Goal: Transaction & Acquisition: Book appointment/travel/reservation

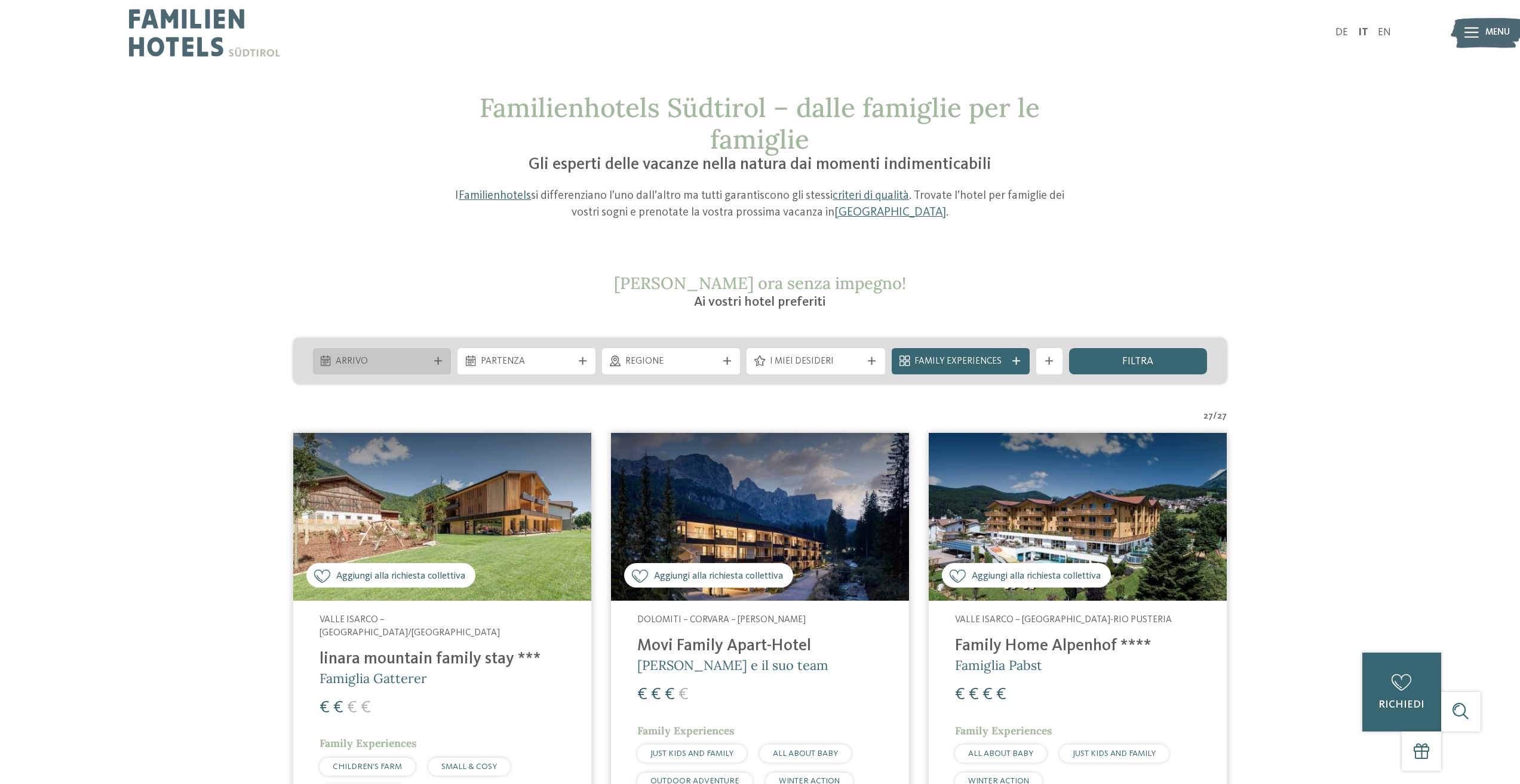
click at [438, 364] on icon at bounding box center [438, 361] width 8 height 8
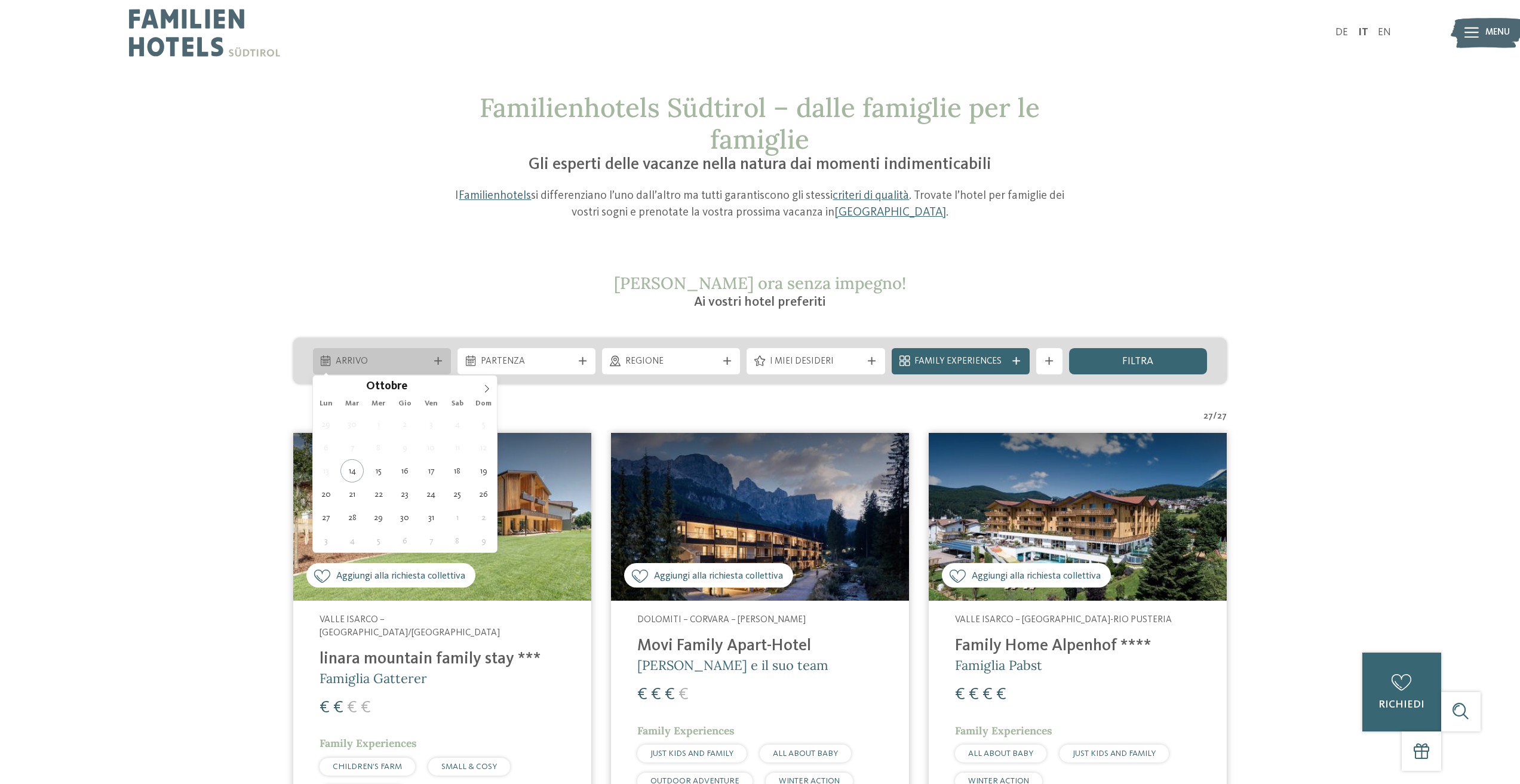
click at [438, 364] on icon at bounding box center [438, 361] width 8 height 8
click at [440, 359] on icon at bounding box center [438, 361] width 8 height 8
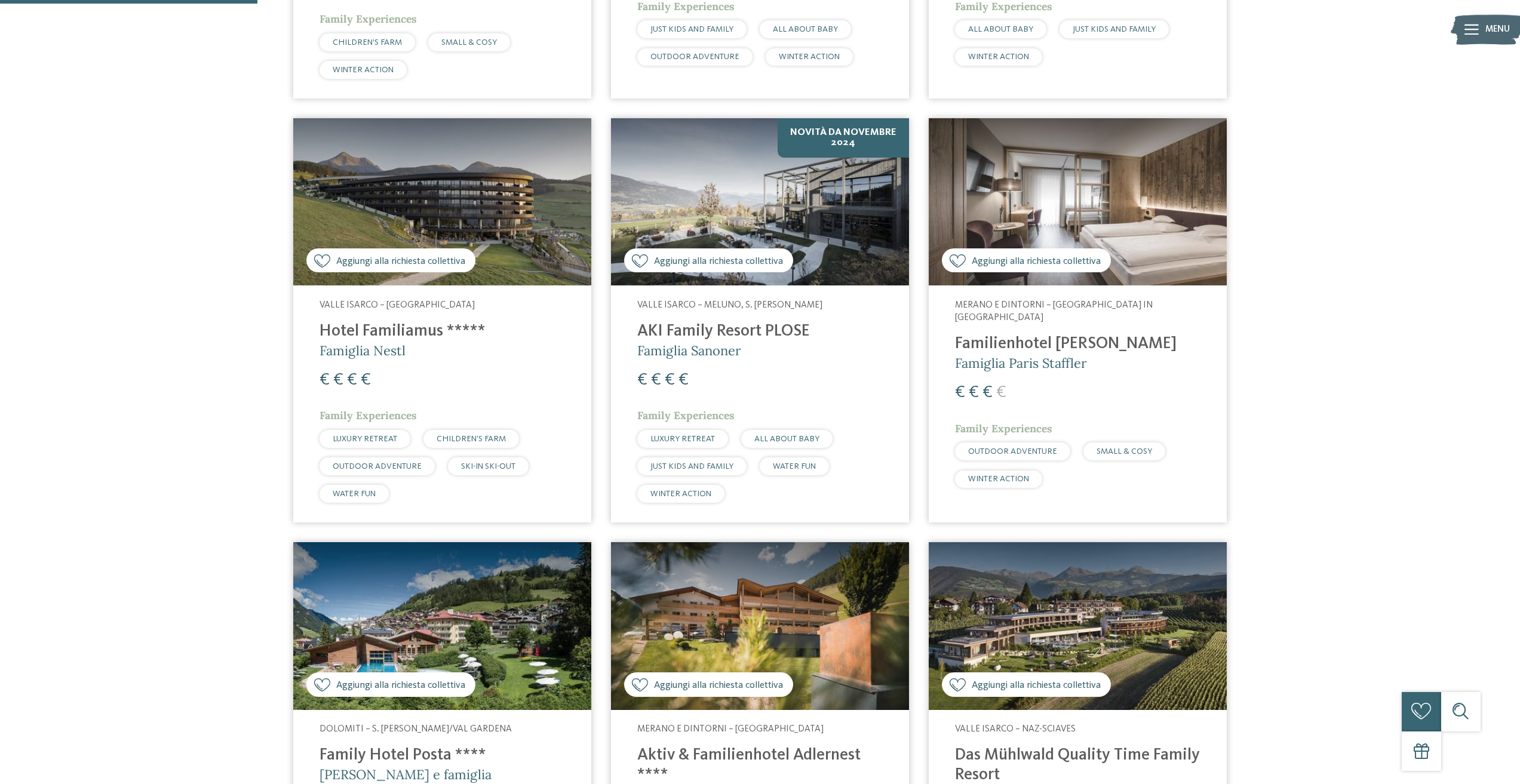
scroll to position [1015, 0]
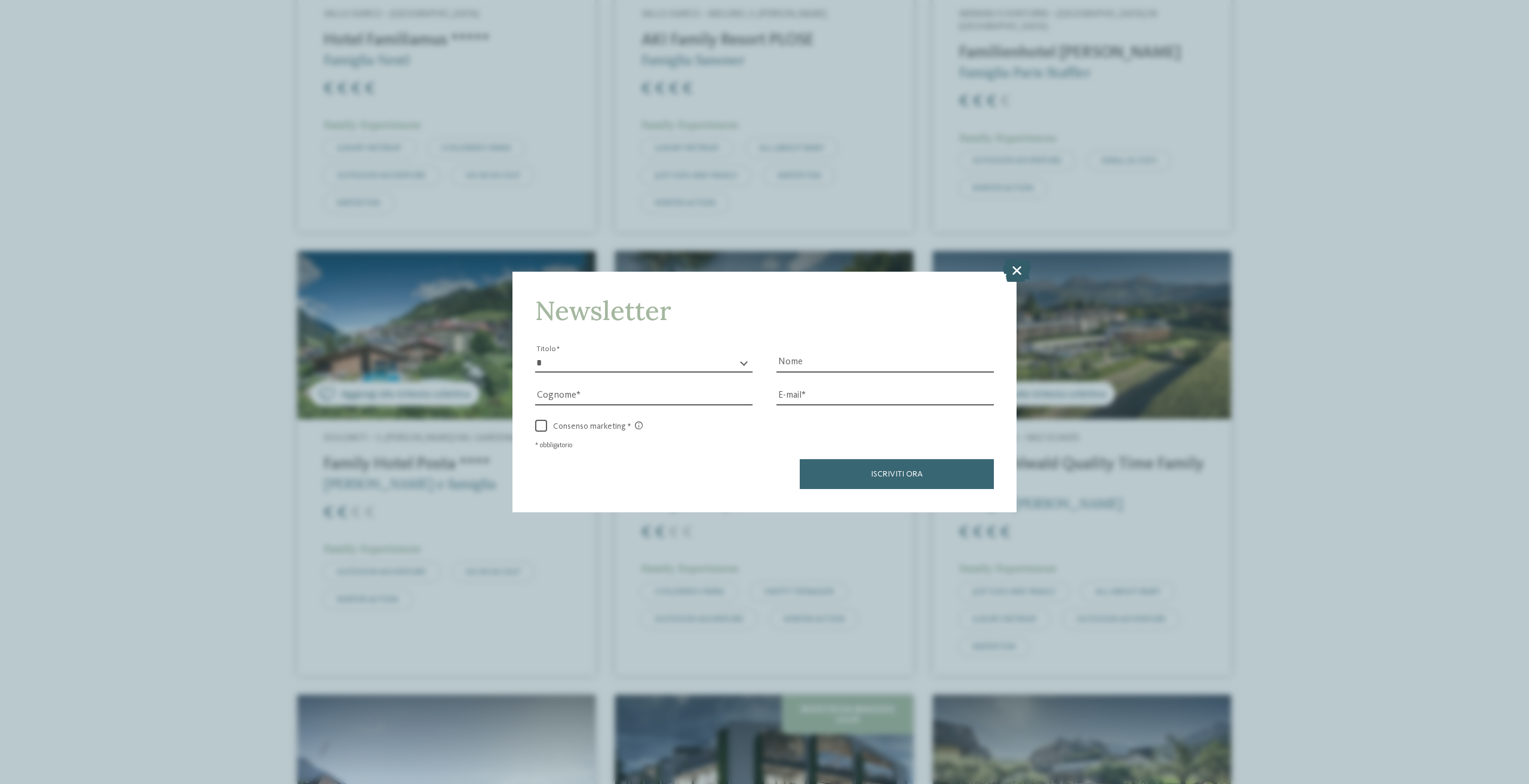
click at [1014, 271] on icon at bounding box center [1017, 270] width 28 height 23
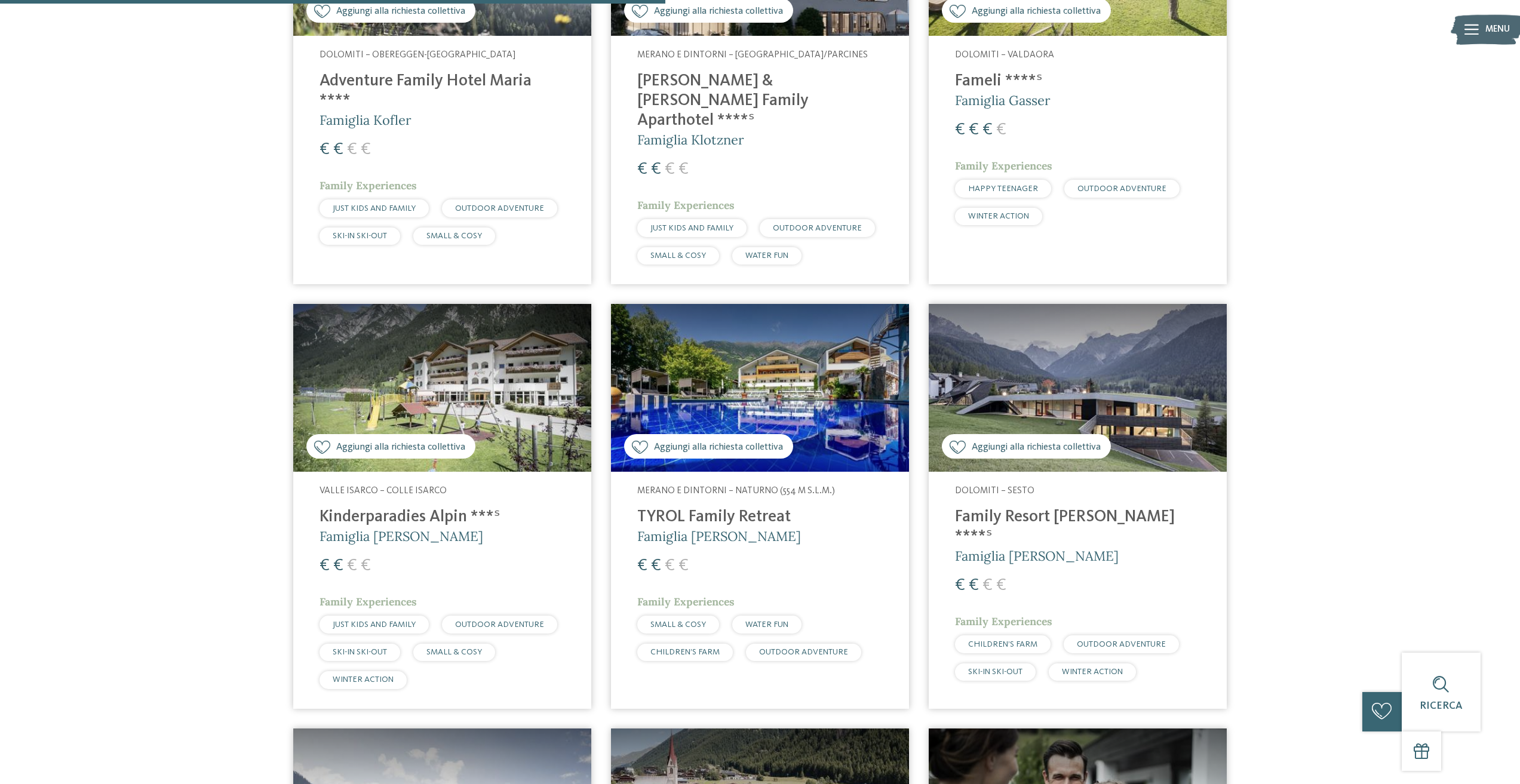
scroll to position [1792, 0]
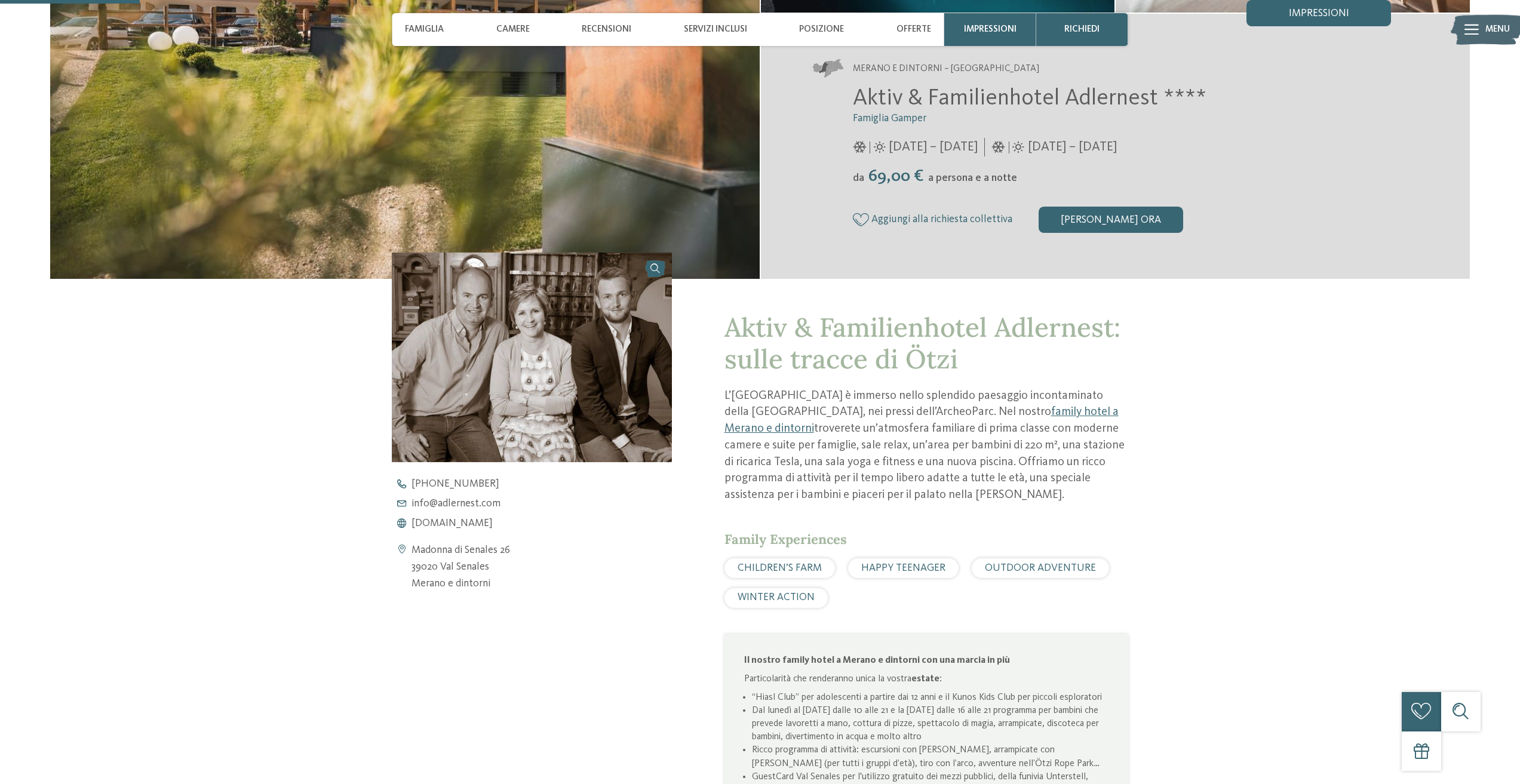
scroll to position [358, 0]
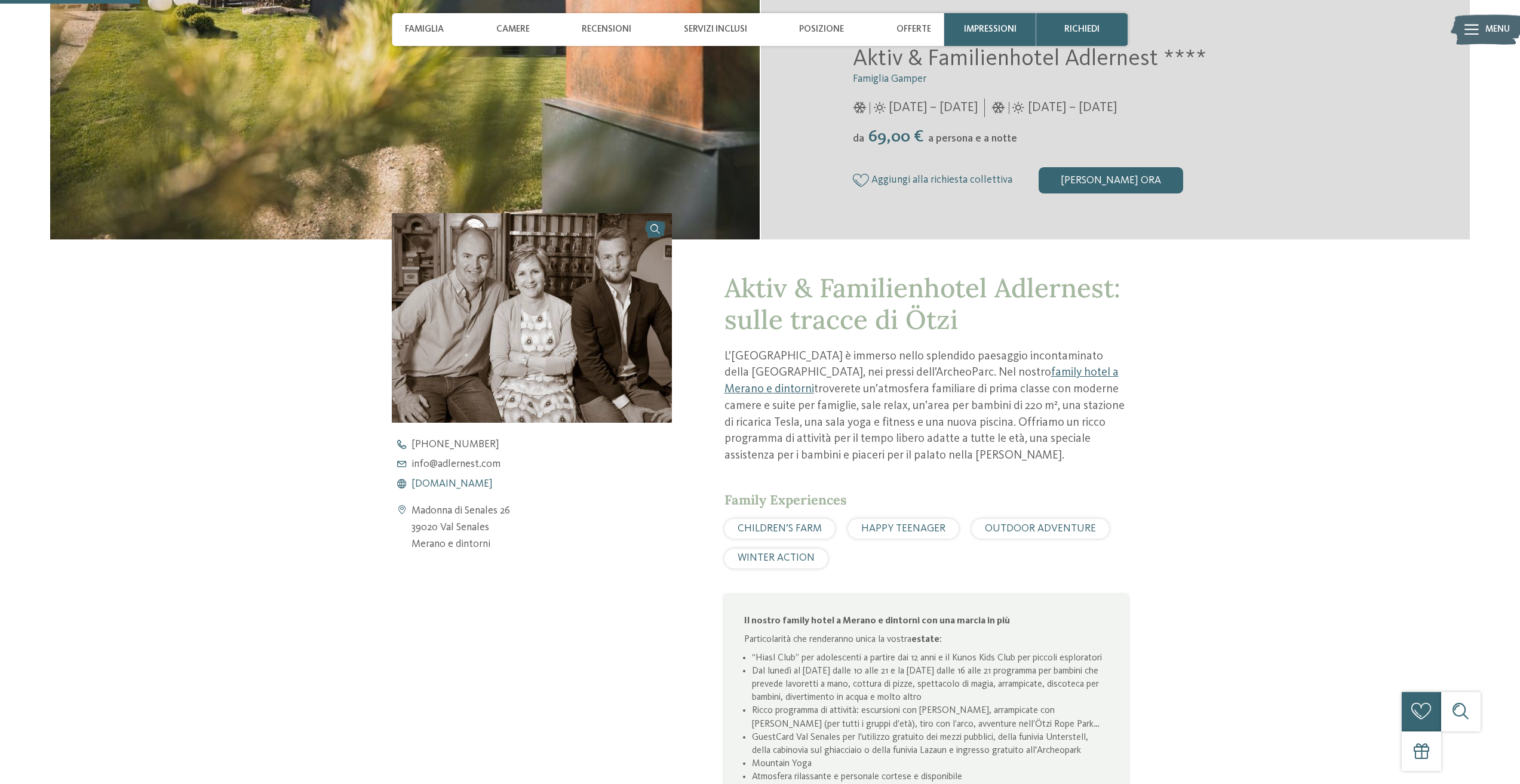
click at [456, 483] on span "www.adlernest.com" at bounding box center [452, 484] width 81 height 11
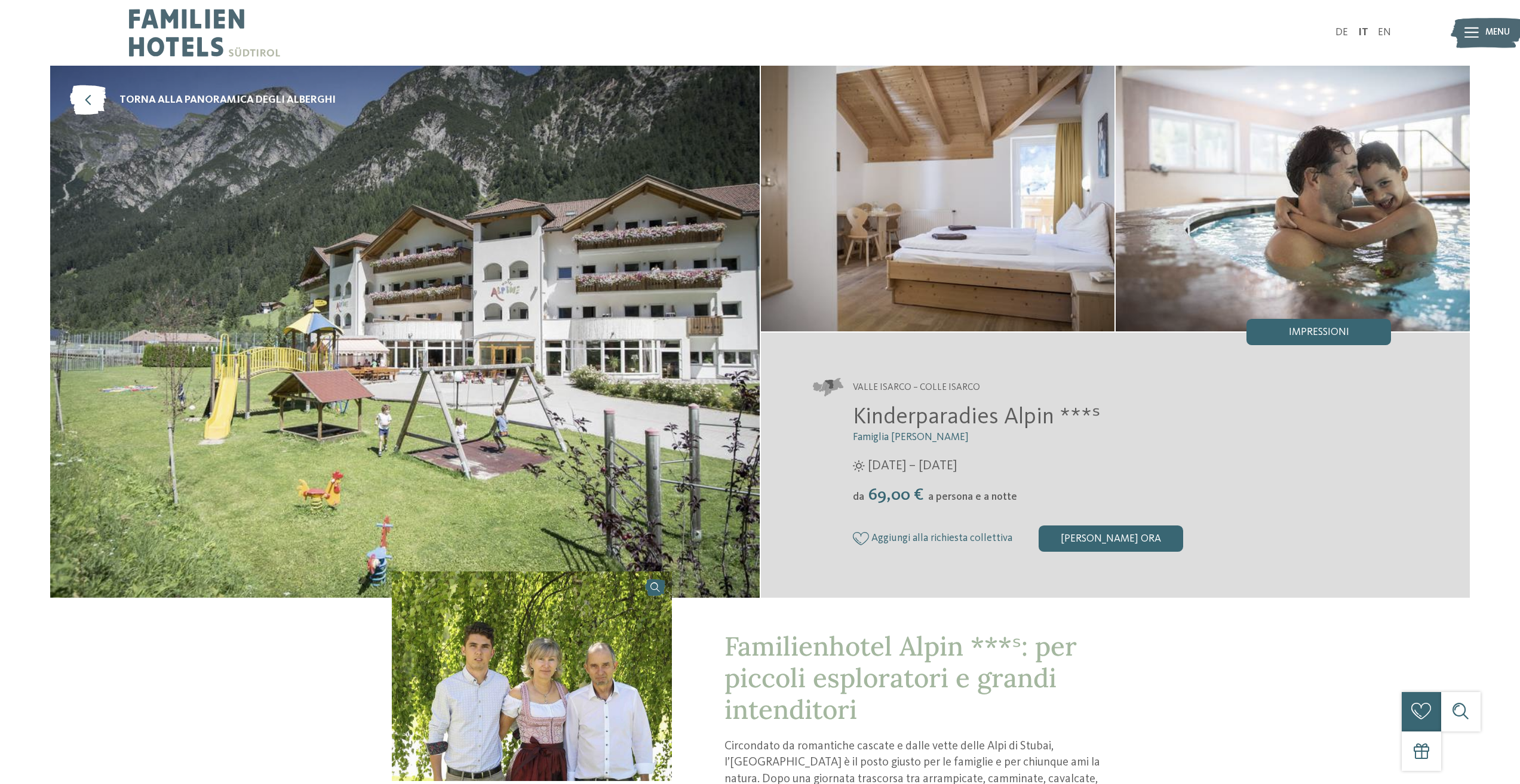
click at [1468, 33] on icon at bounding box center [1472, 33] width 15 height 11
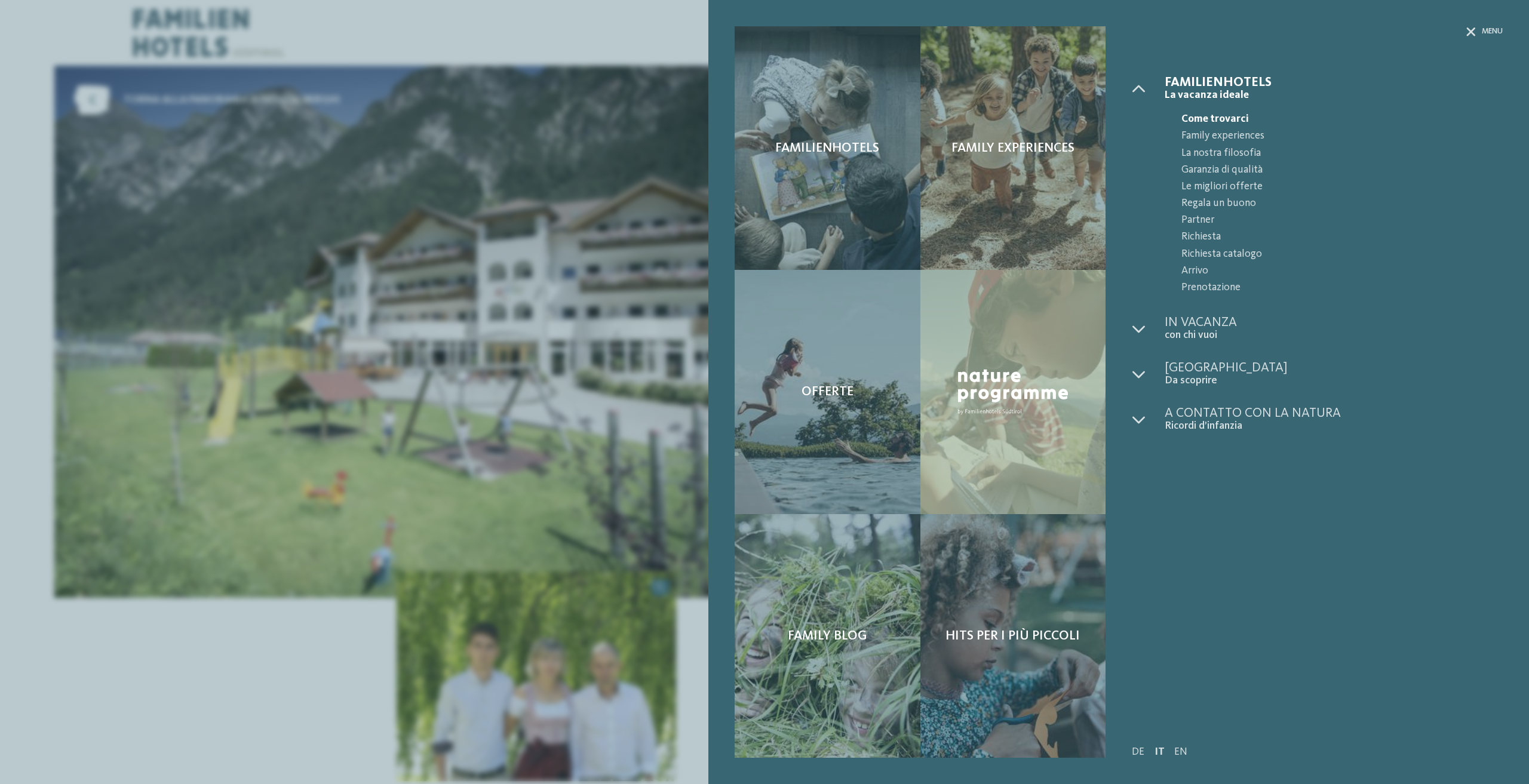
click at [1222, 116] on span "Come trovarci" at bounding box center [1342, 119] width 321 height 17
click at [1336, 165] on span "Garanzia di qualità" at bounding box center [1342, 170] width 321 height 17
click at [1205, 267] on span "Arrivo" at bounding box center [1342, 271] width 321 height 17
click at [1193, 271] on span "Arrivo" at bounding box center [1342, 271] width 321 height 17
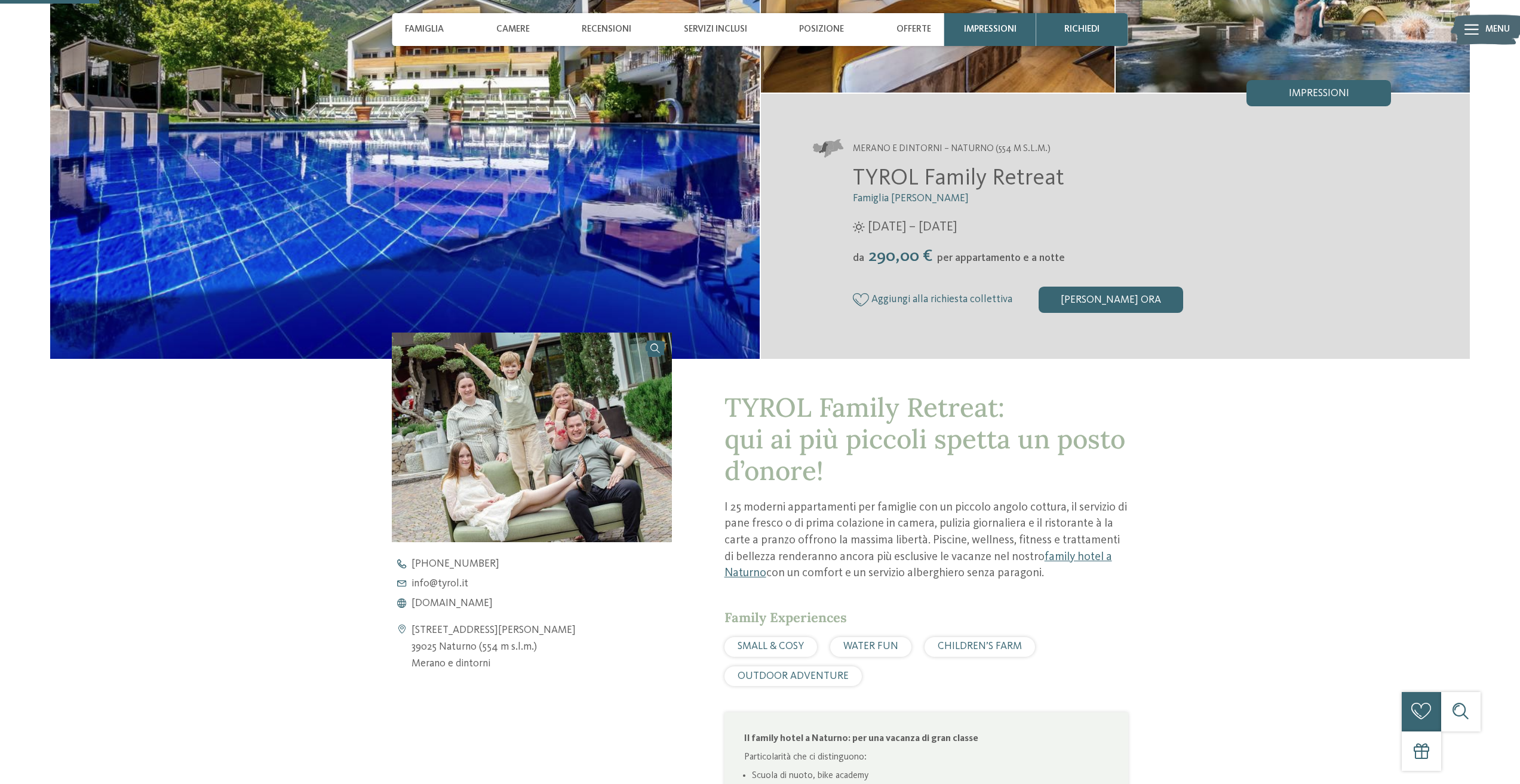
scroll to position [298, 0]
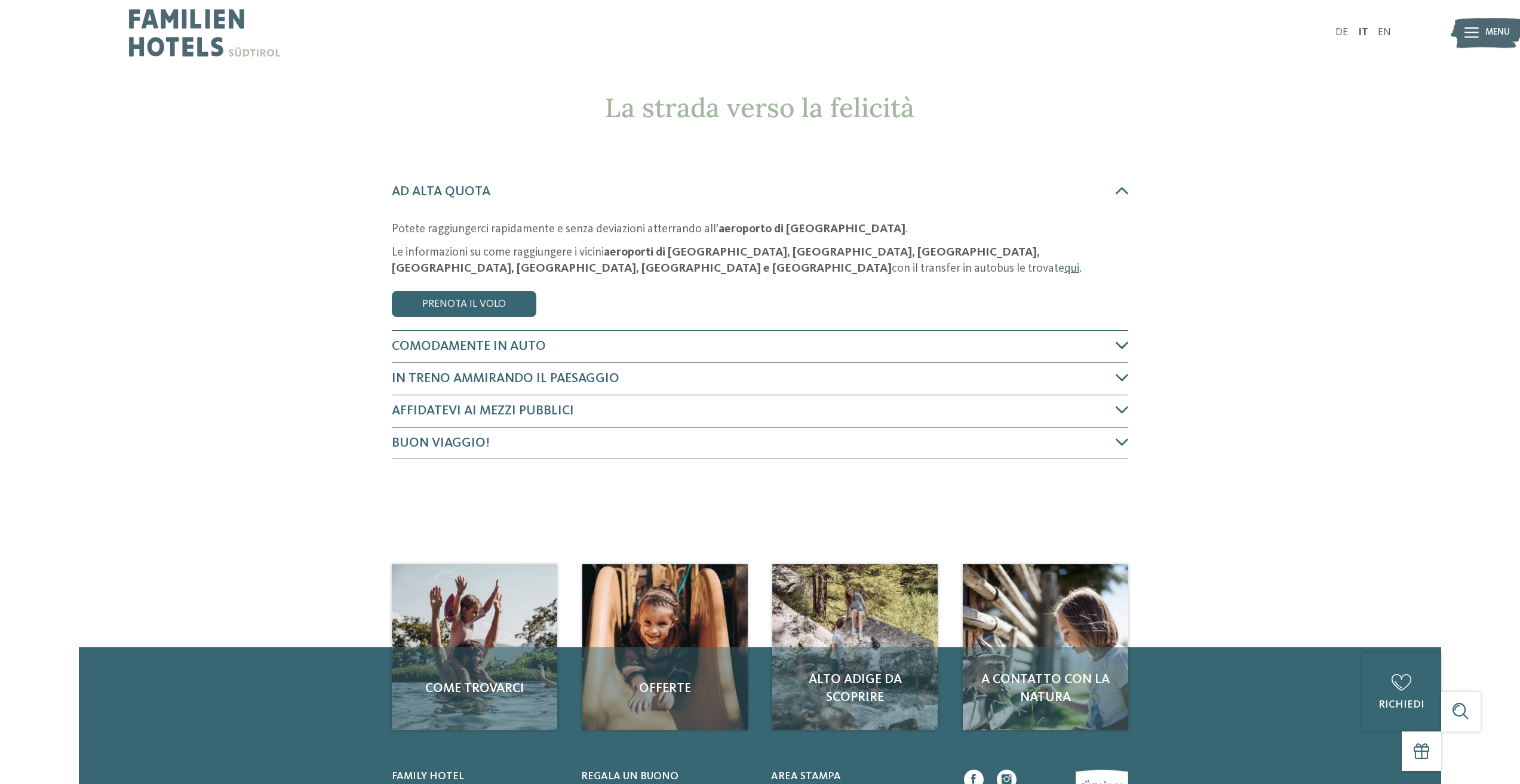
click at [1107, 342] on h4 "Comodamente in auto" at bounding box center [753, 346] width 723 height 18
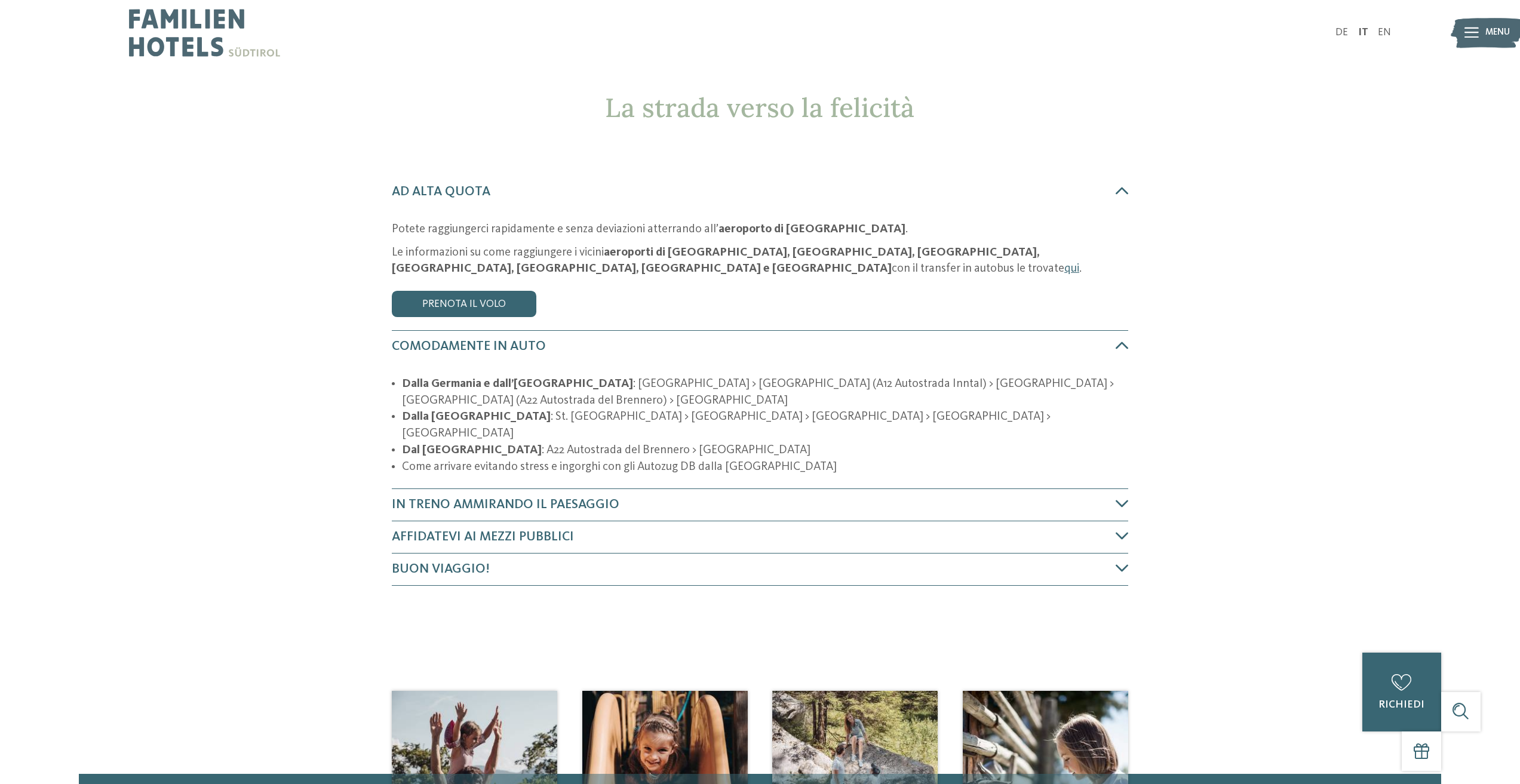
click at [1473, 34] on icon at bounding box center [1472, 33] width 15 height 11
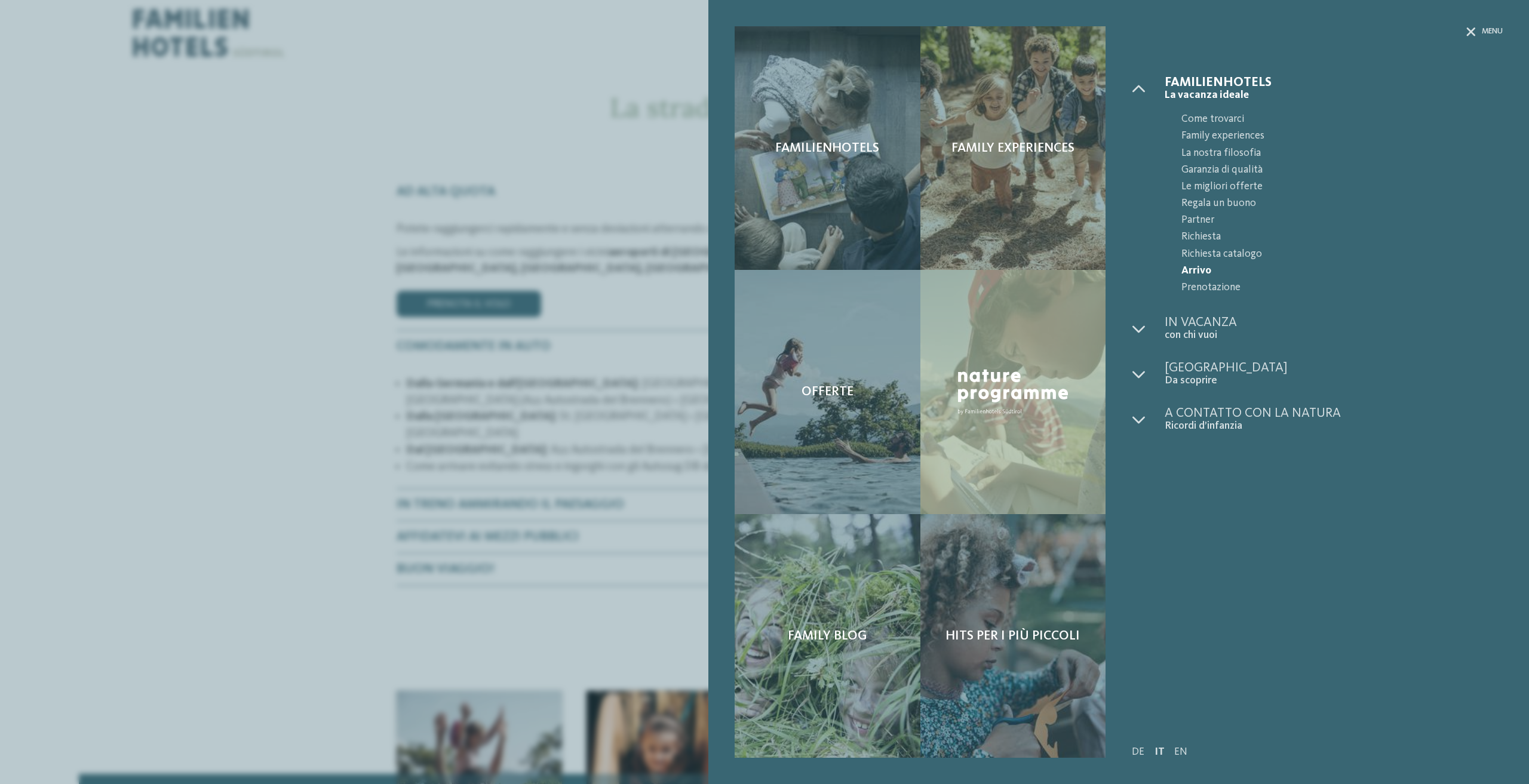
click at [1209, 89] on span "La vacanza ideale" at bounding box center [1334, 95] width 338 height 12
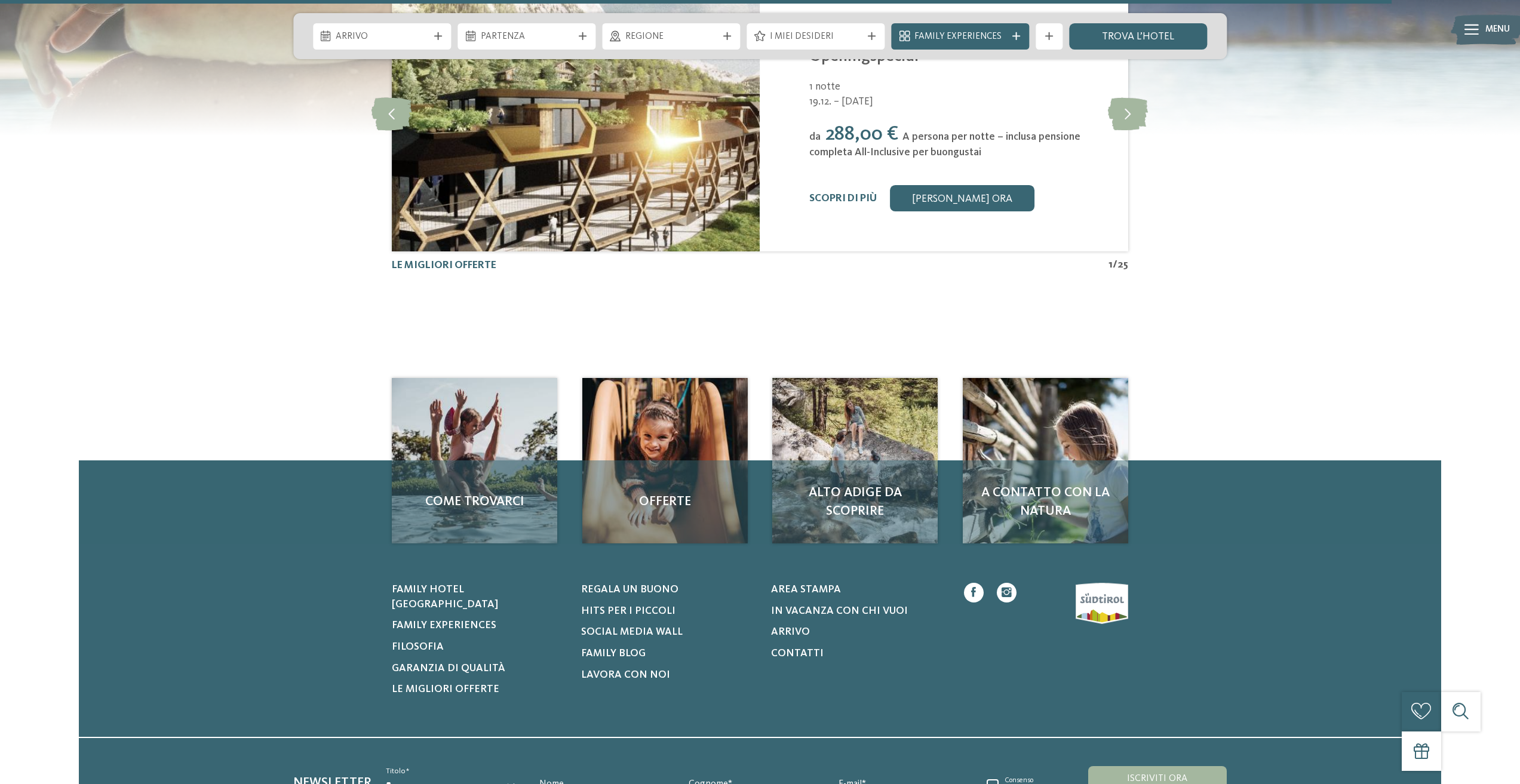
scroll to position [3870, 0]
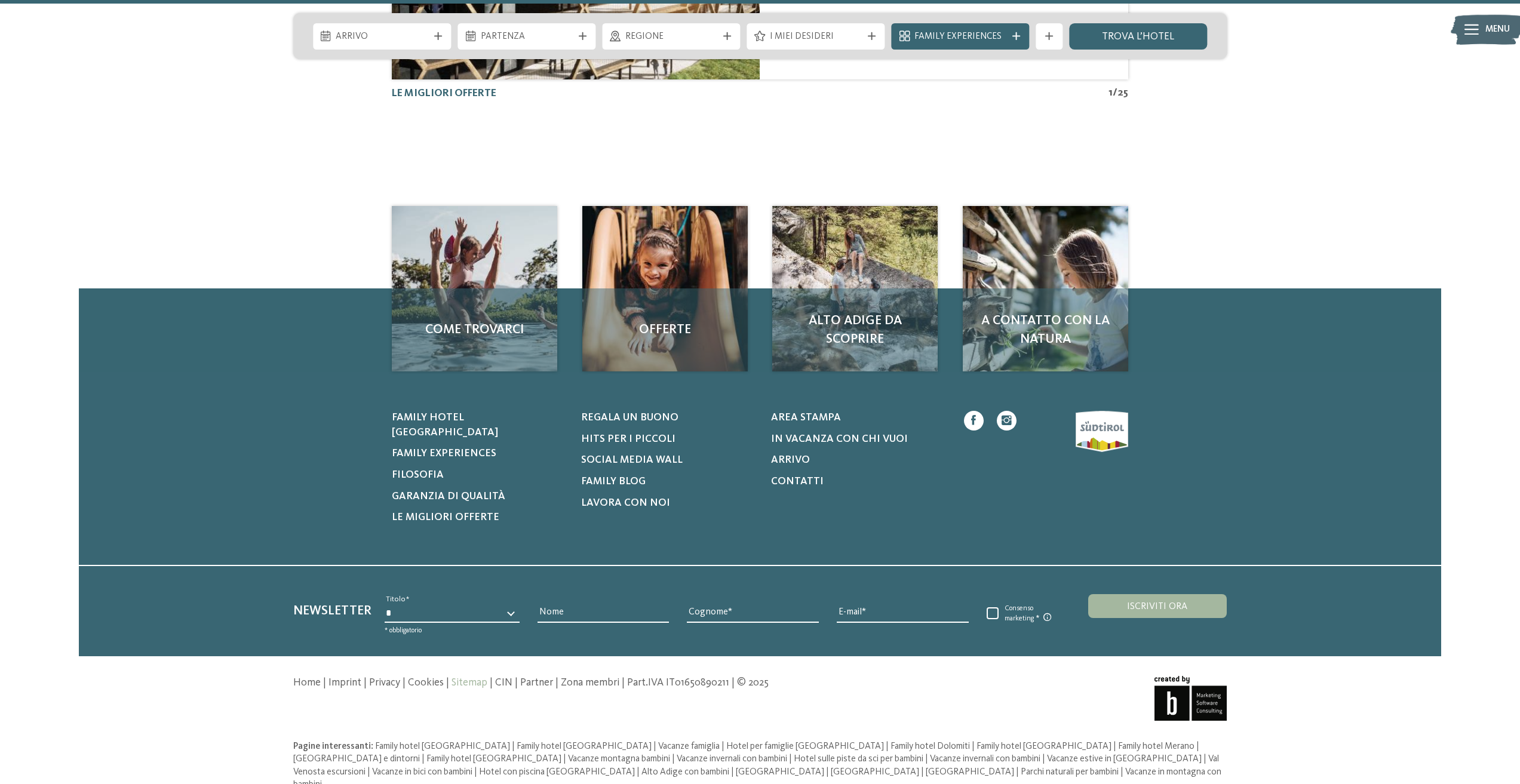
click at [468, 678] on link "Sitemap" at bounding box center [469, 683] width 36 height 10
click at [306, 678] on link "Home" at bounding box center [307, 683] width 28 height 10
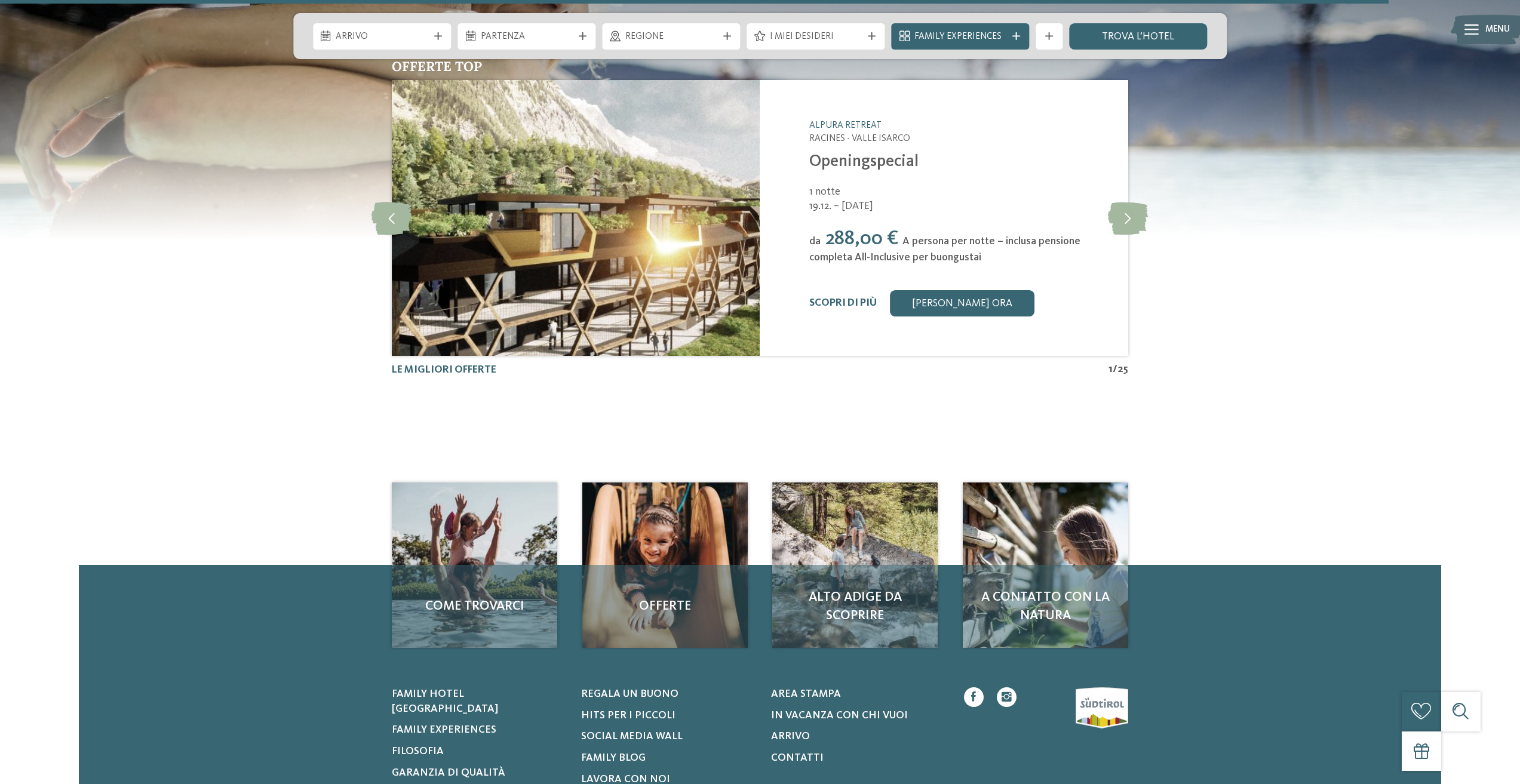
scroll to position [3511, 0]
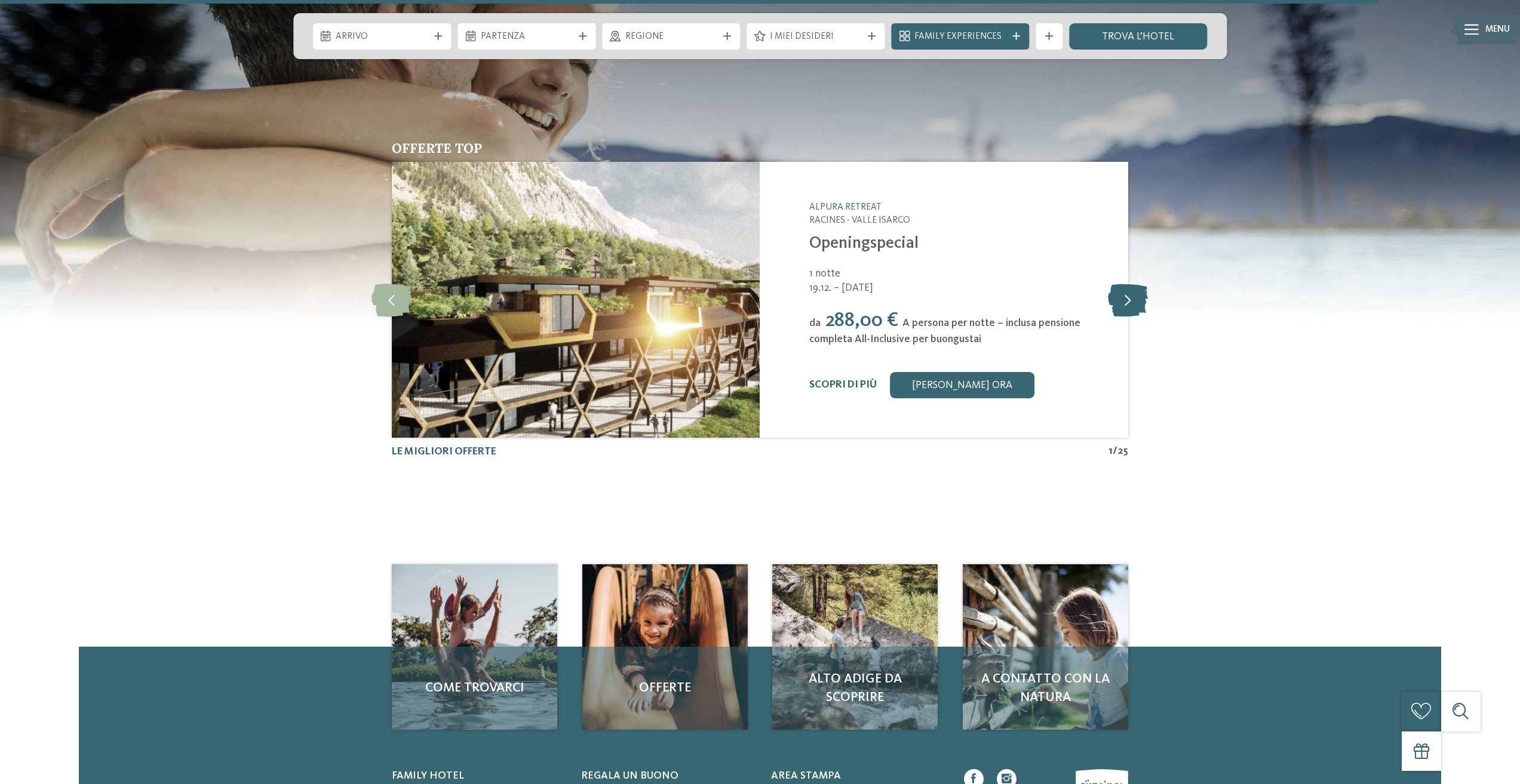
click at [1131, 301] on icon at bounding box center [1128, 299] width 40 height 33
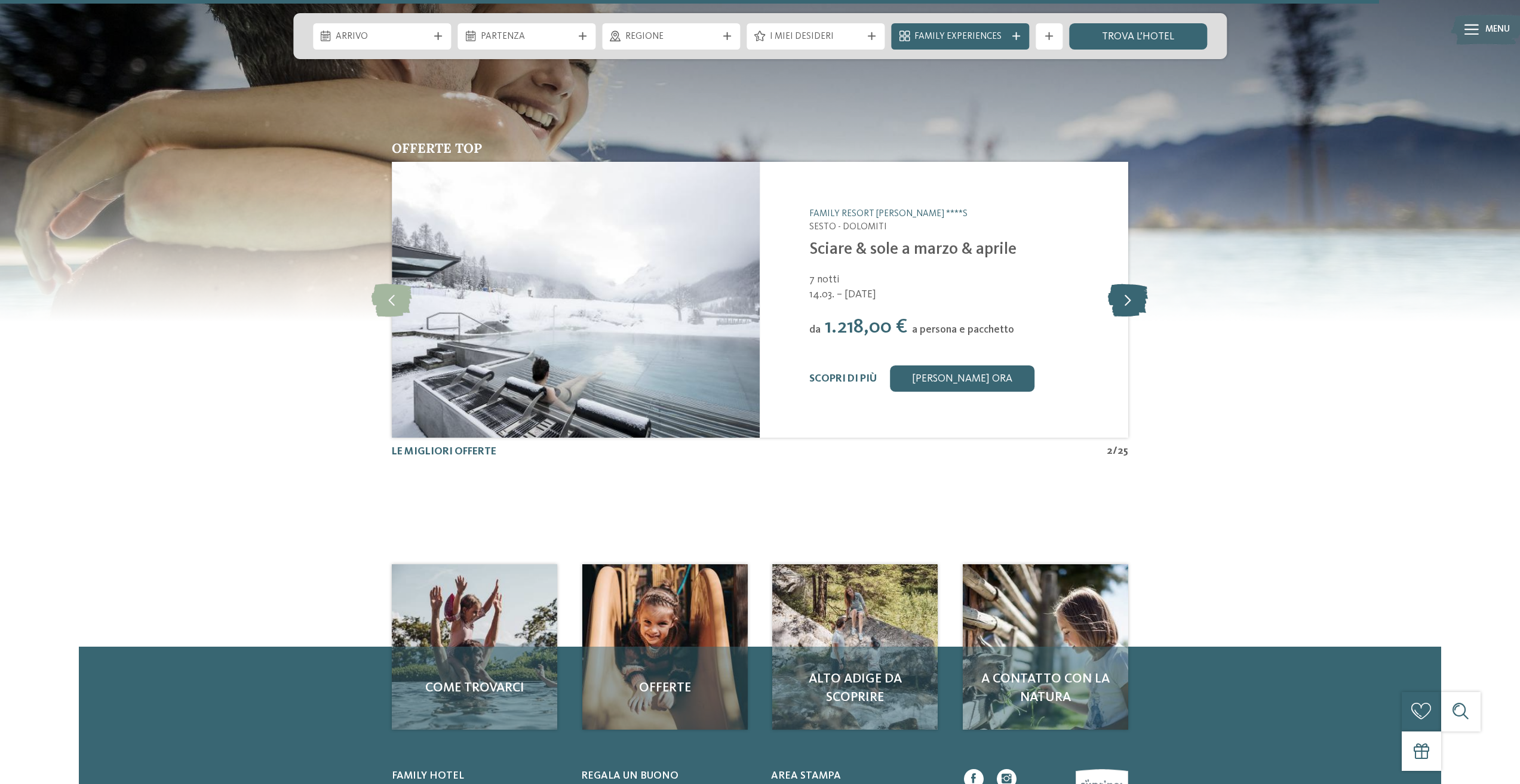
click at [1131, 301] on icon at bounding box center [1128, 299] width 40 height 33
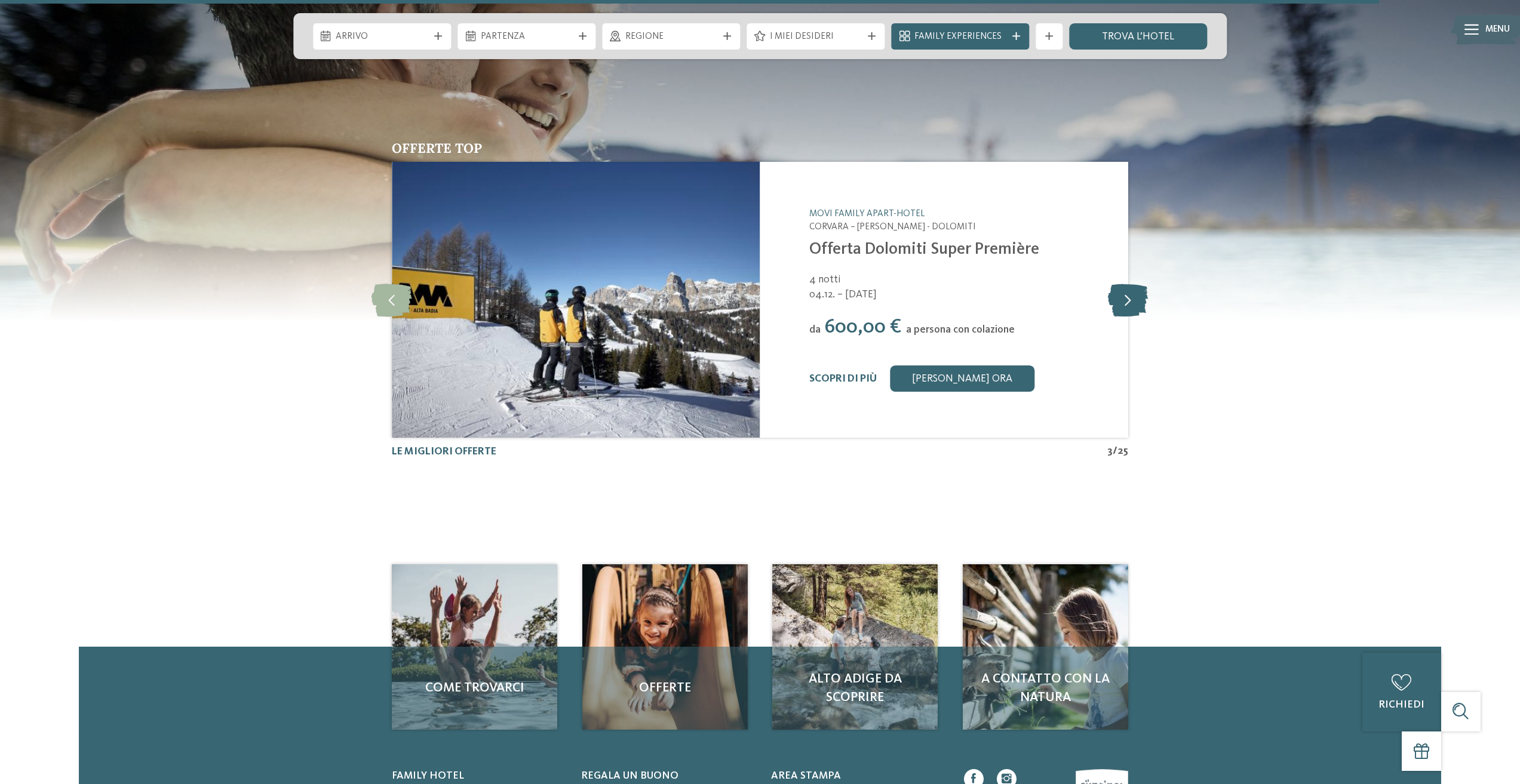
click at [1130, 301] on icon at bounding box center [1128, 299] width 40 height 33
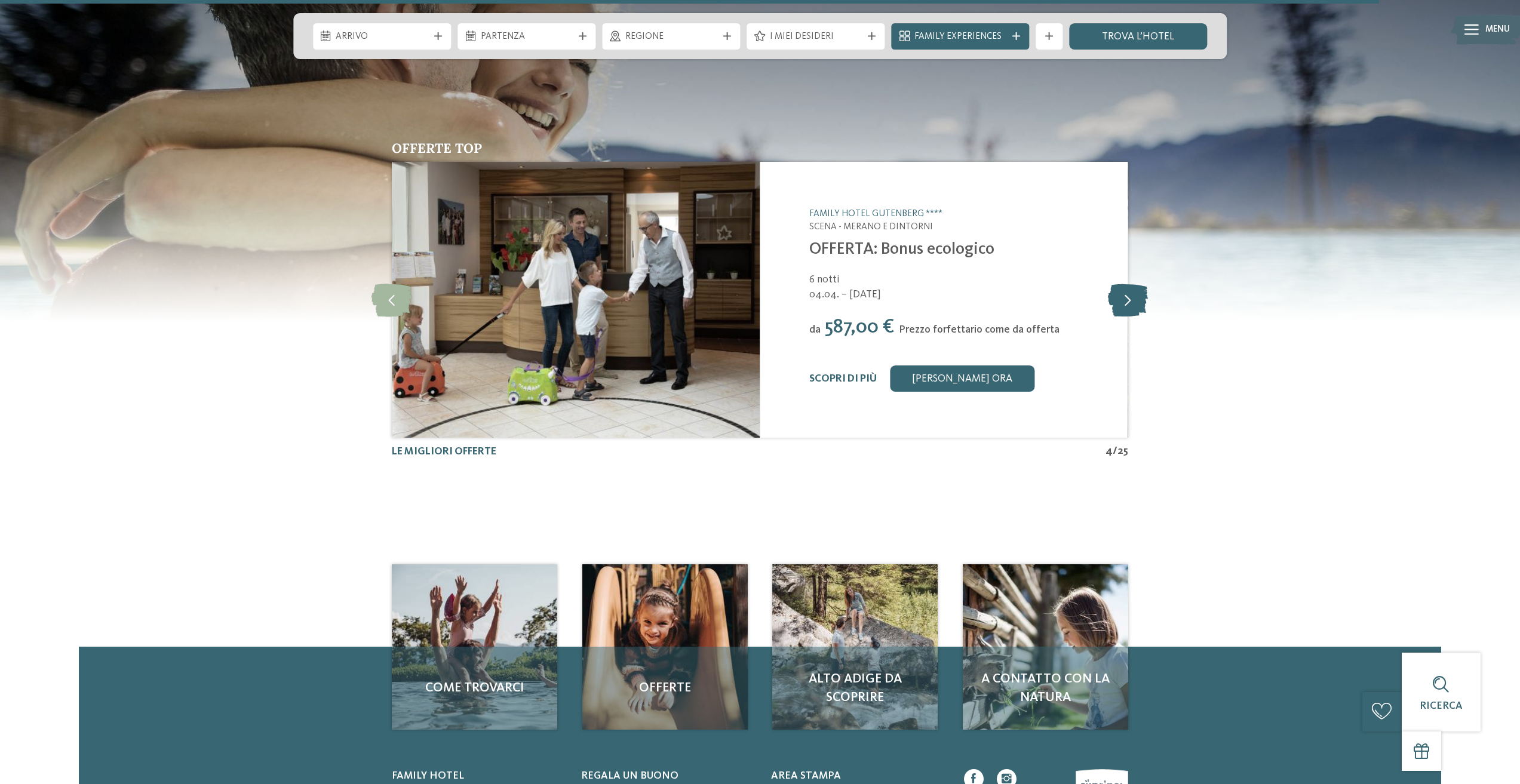
click at [1130, 301] on icon at bounding box center [1128, 299] width 40 height 33
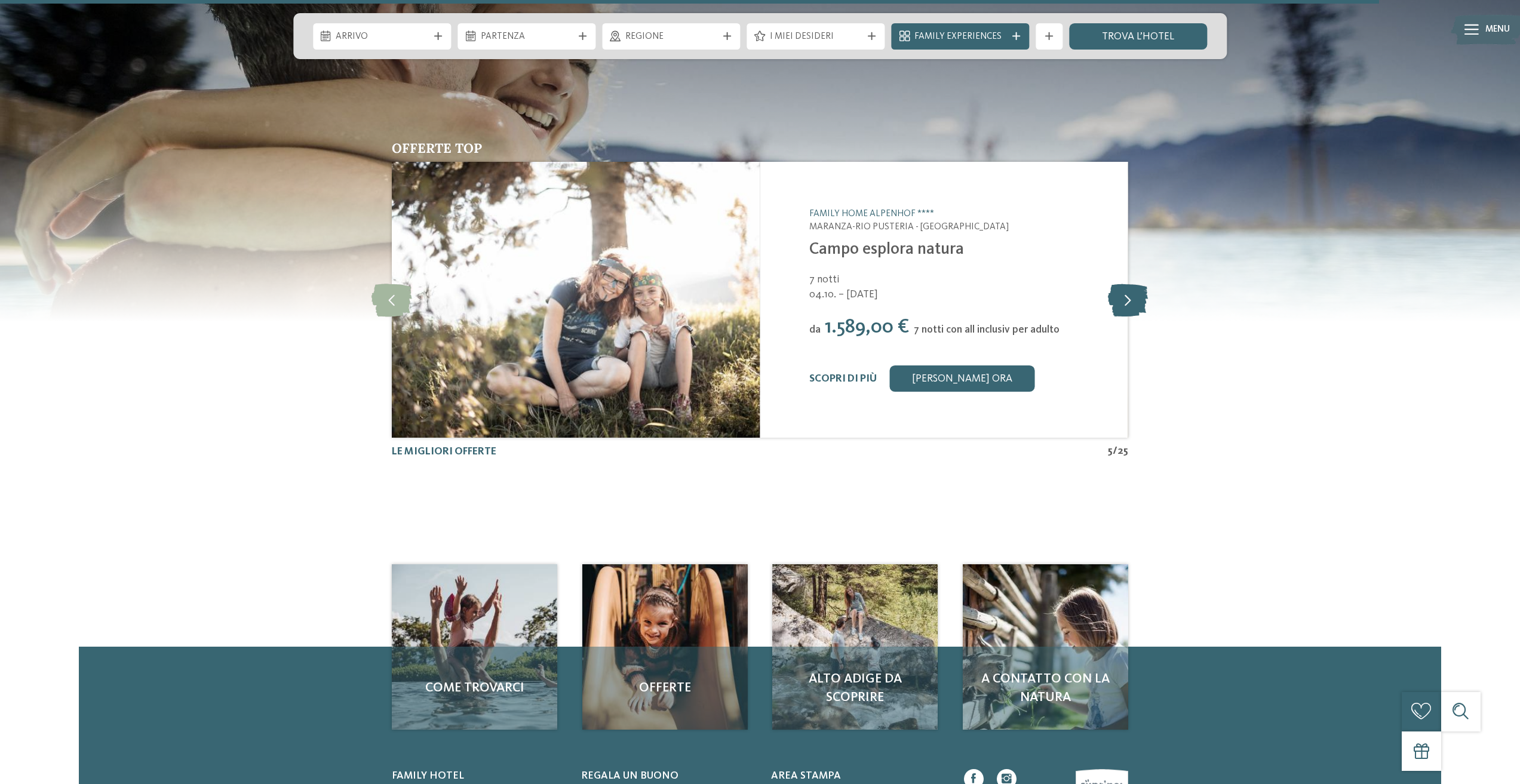
click at [1130, 301] on icon at bounding box center [1128, 299] width 40 height 33
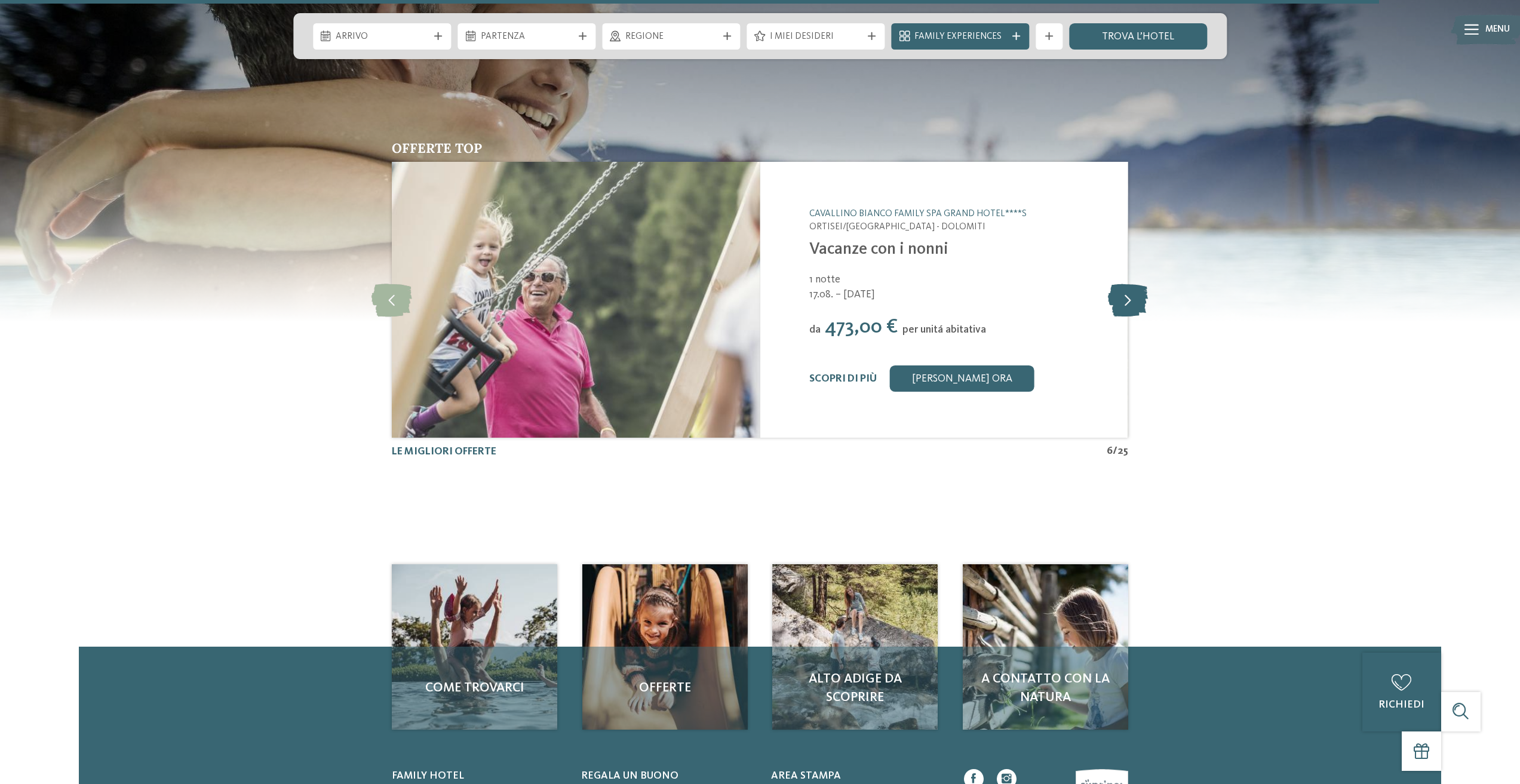
click at [1130, 301] on icon at bounding box center [1128, 299] width 40 height 33
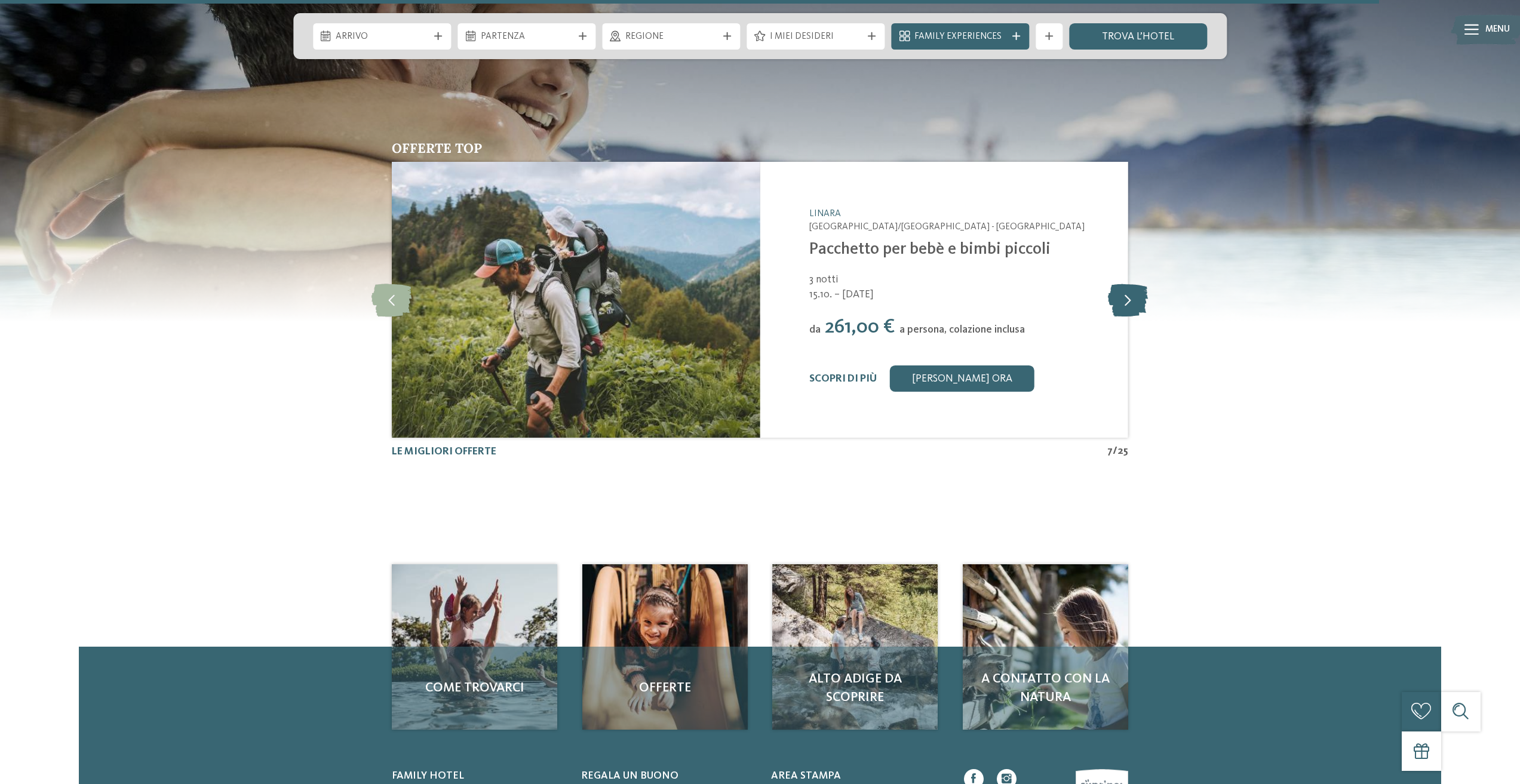
click at [1130, 301] on icon at bounding box center [1128, 299] width 40 height 33
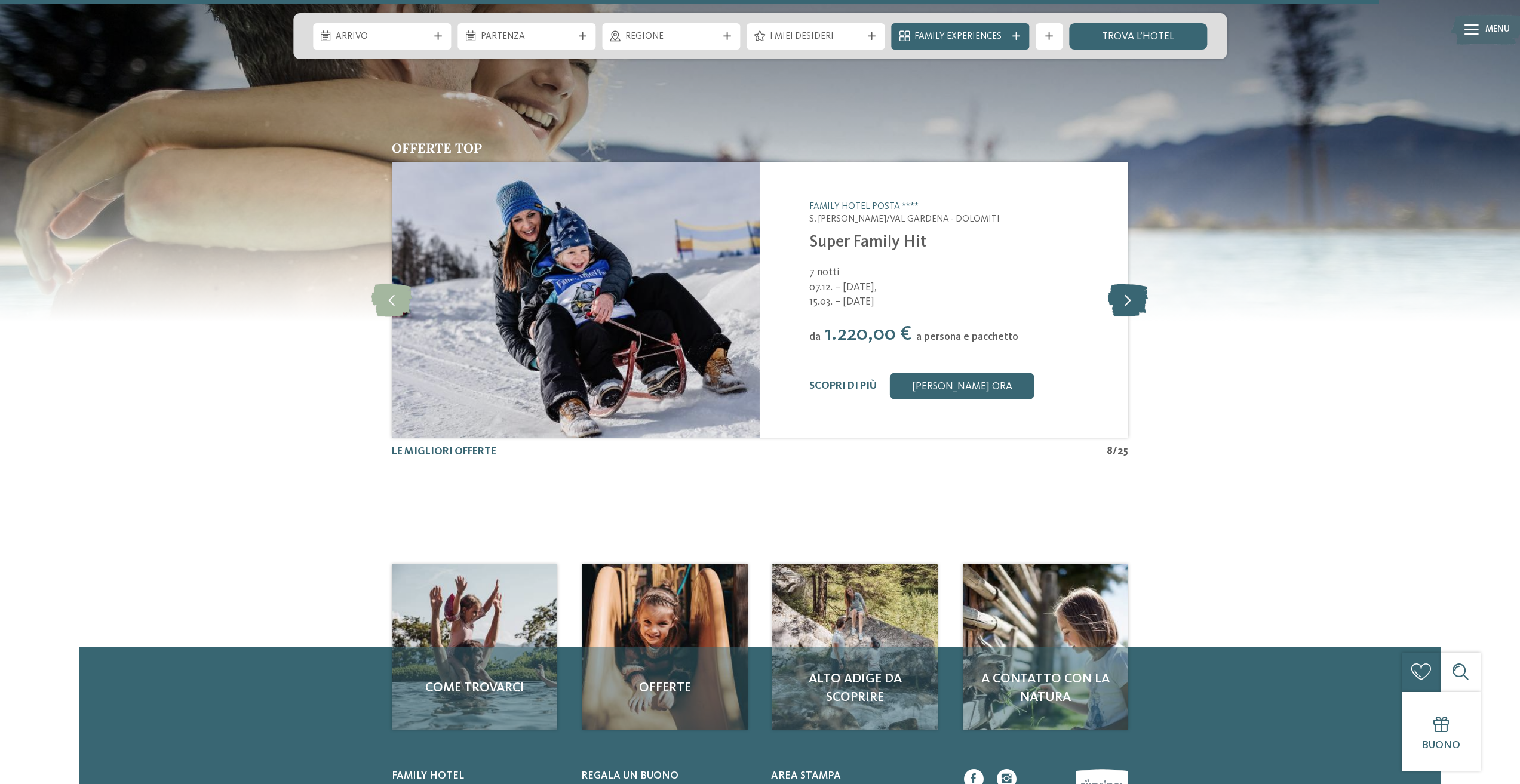
click at [1130, 301] on icon at bounding box center [1128, 299] width 40 height 33
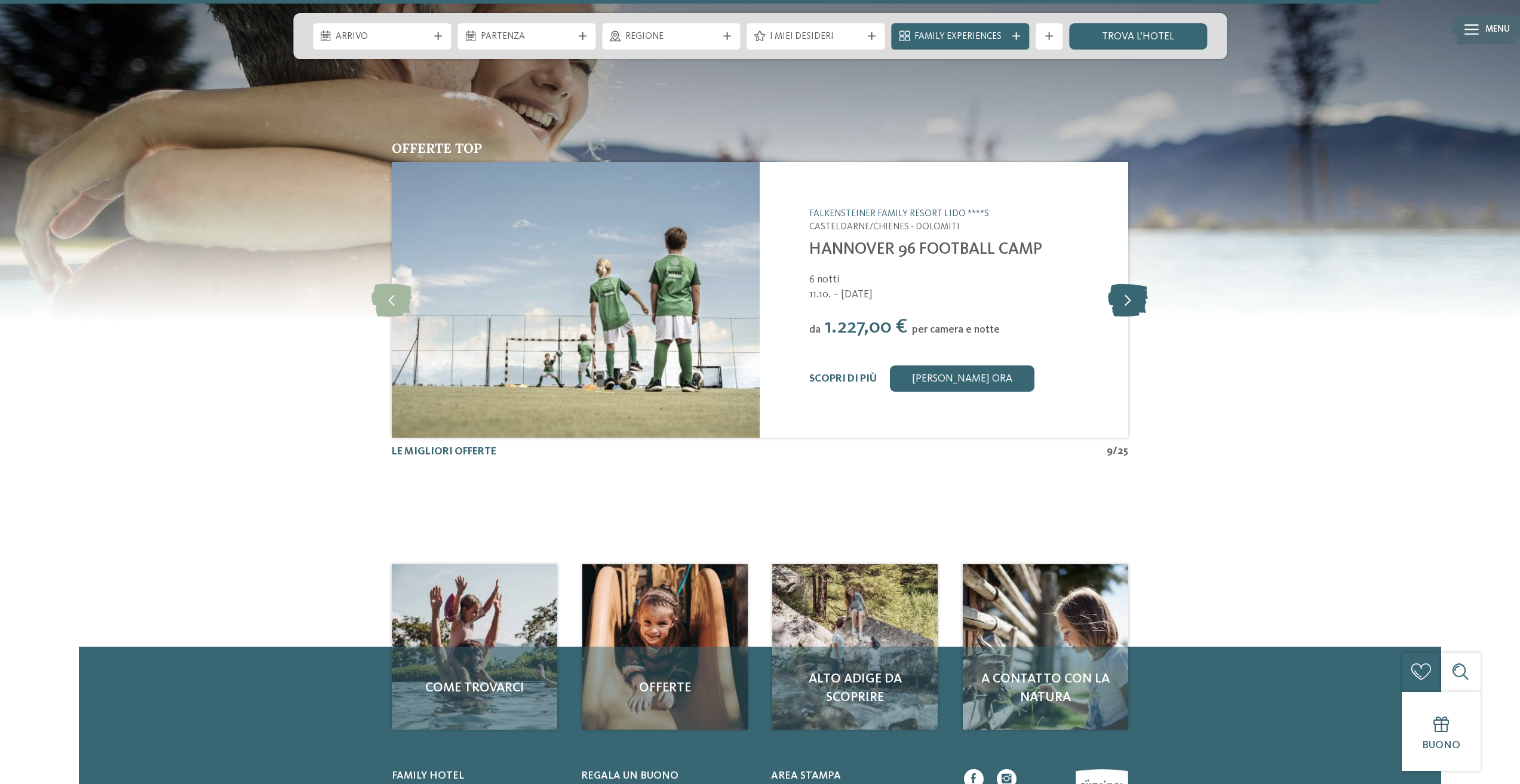
click at [1130, 301] on icon at bounding box center [1128, 299] width 40 height 33
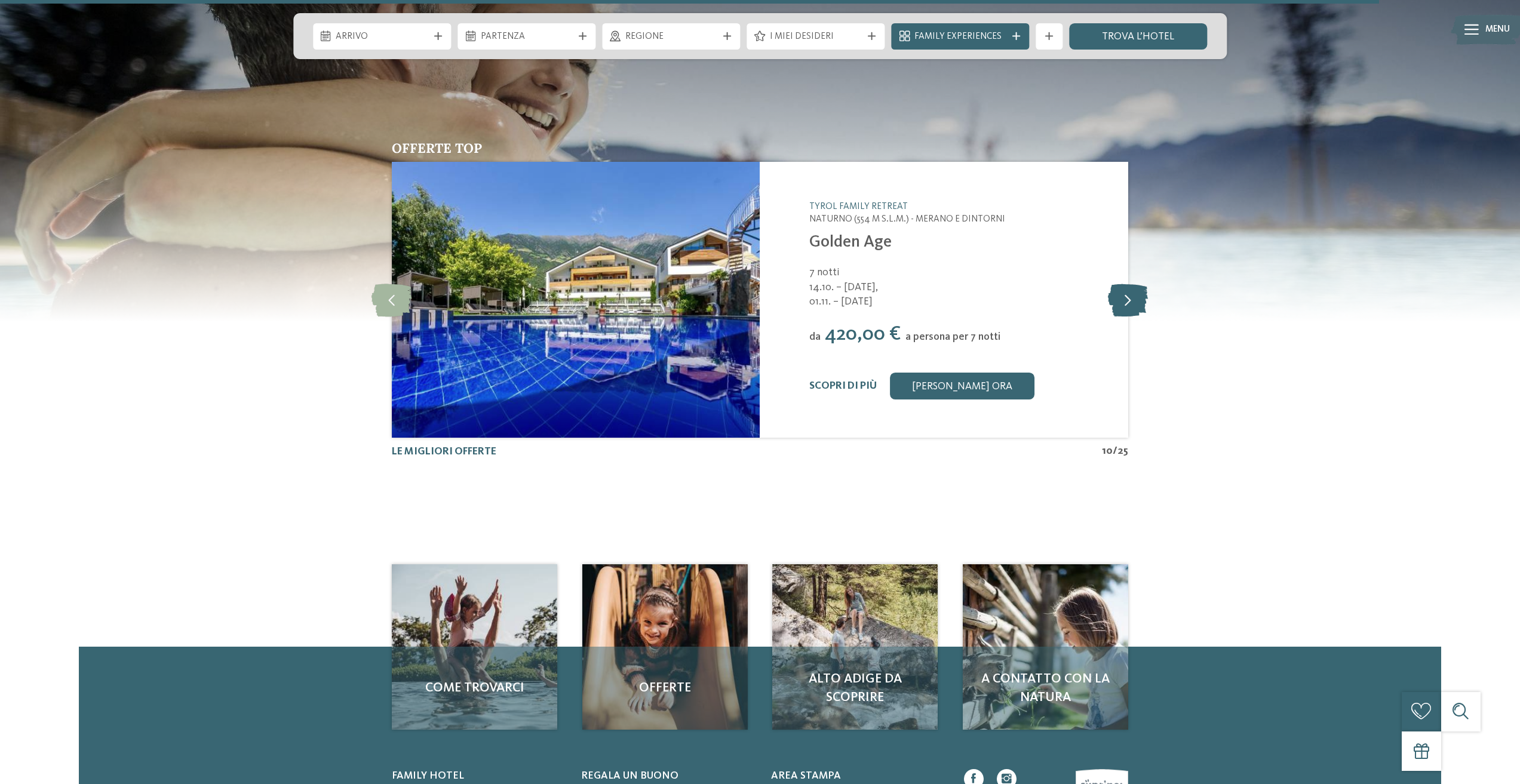
click at [1130, 301] on icon at bounding box center [1128, 299] width 40 height 33
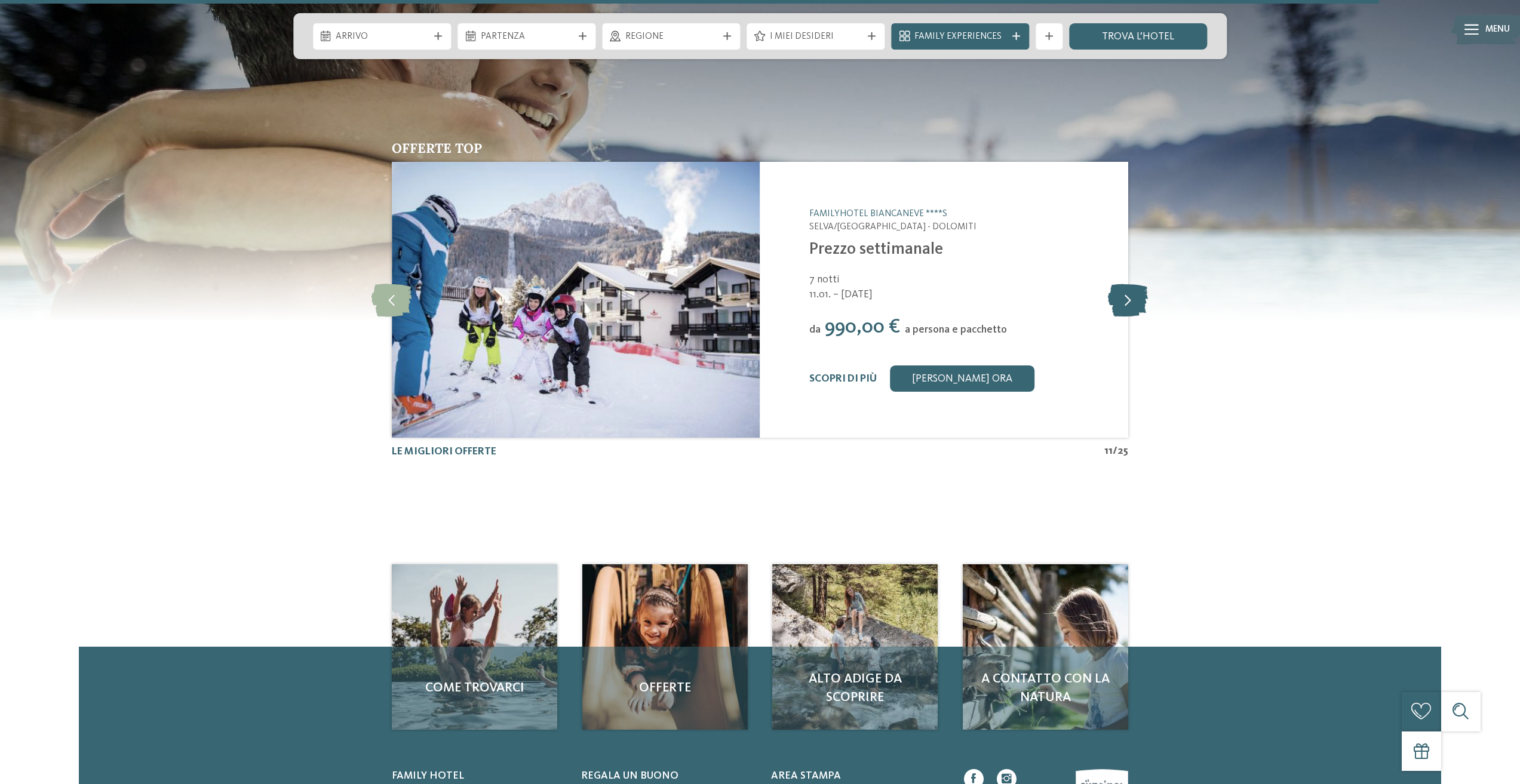
click at [1123, 306] on icon at bounding box center [1128, 299] width 40 height 33
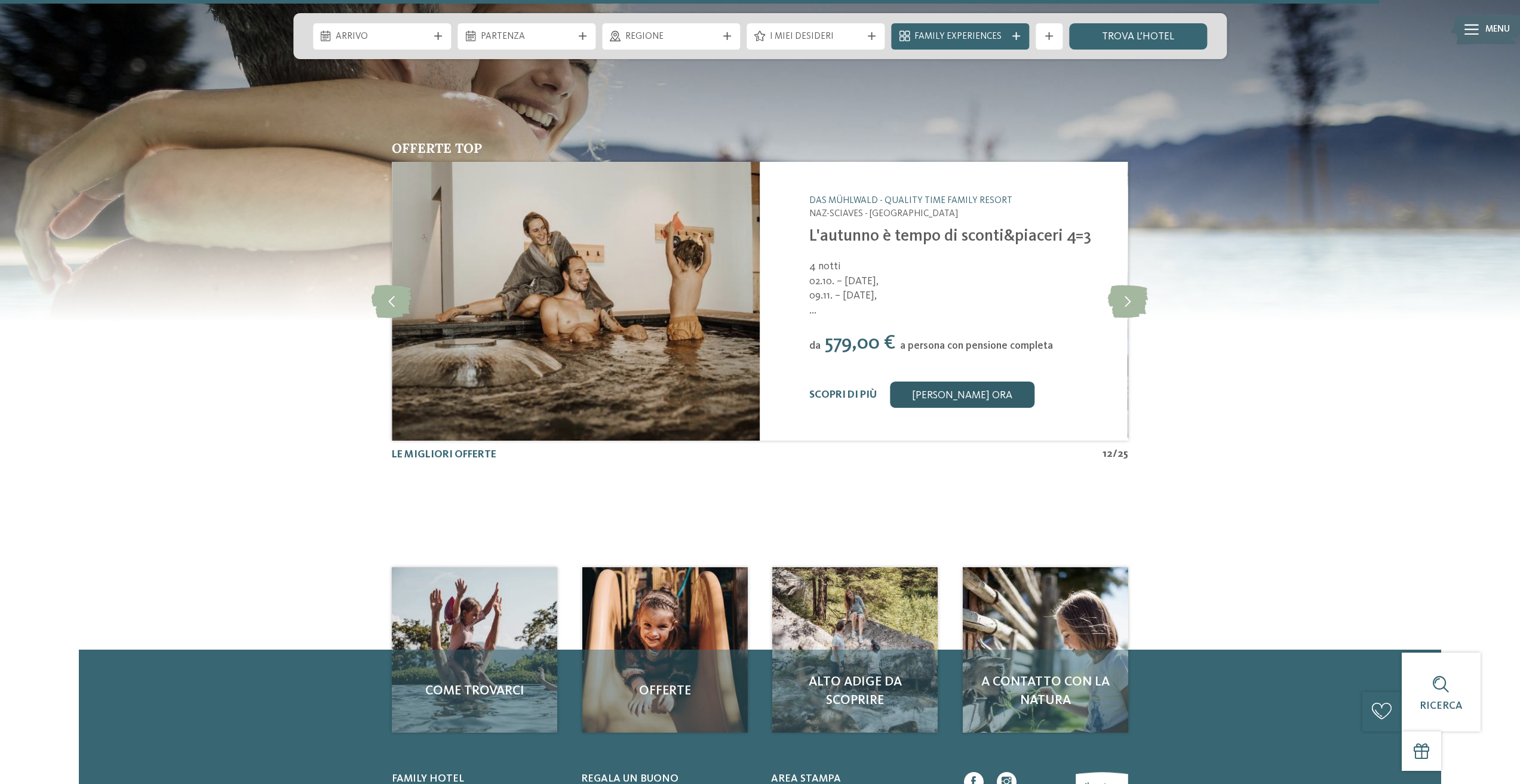
click at [941, 392] on link "[PERSON_NAME] ora" at bounding box center [963, 395] width 145 height 26
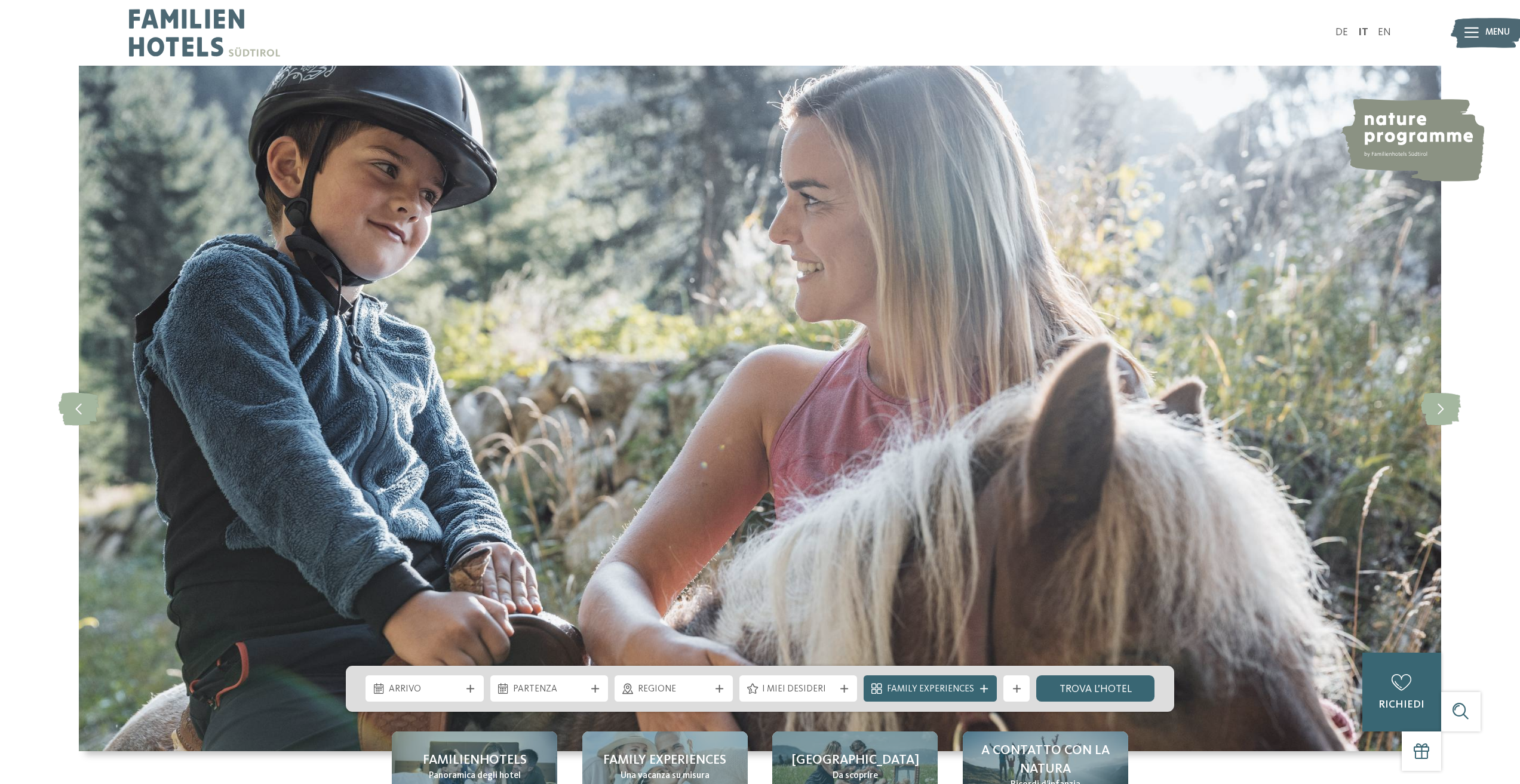
click at [1474, 37] on icon at bounding box center [1472, 33] width 15 height 11
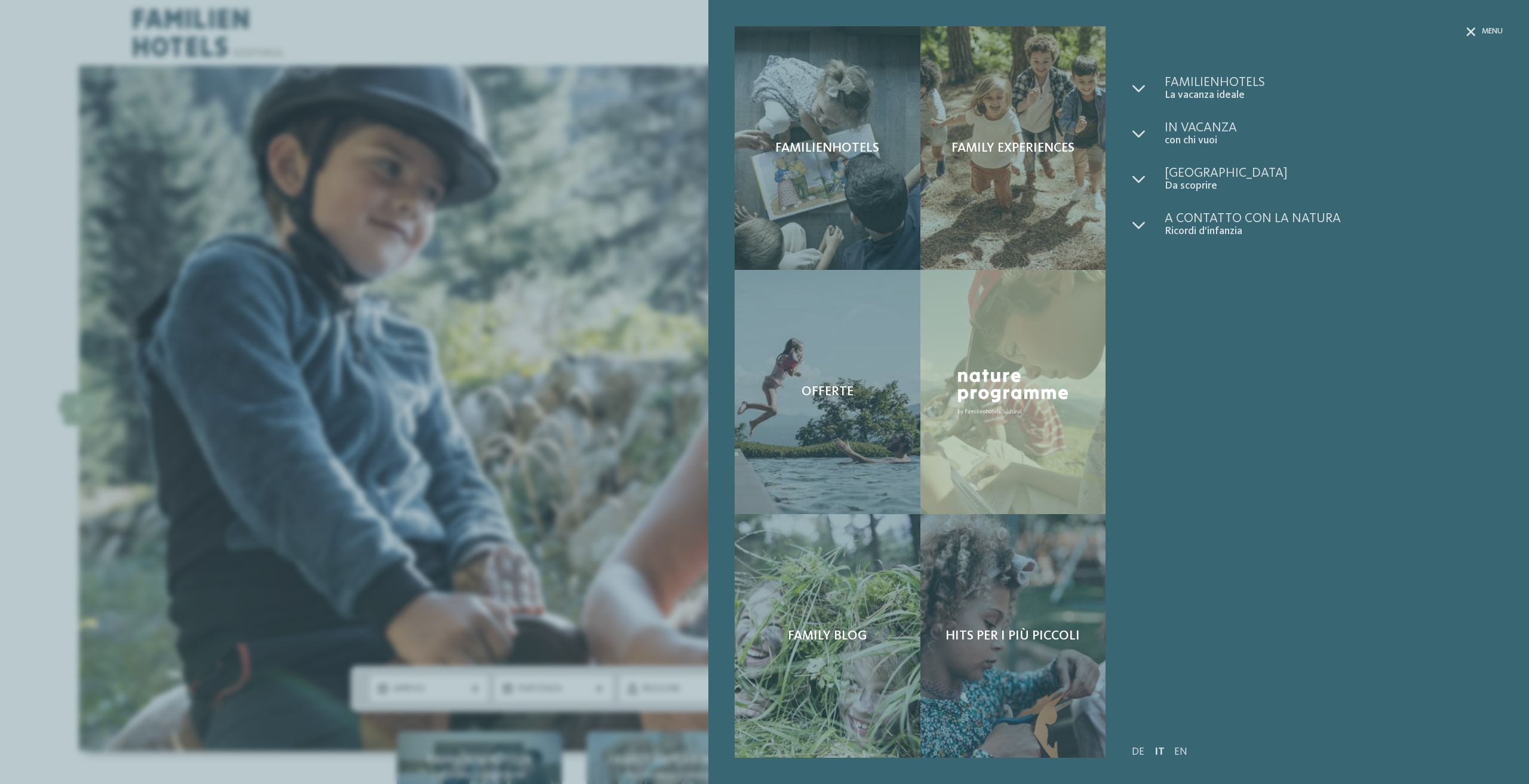
click at [1285, 431] on div "Familienhotels La vacanza ideale Come trovarci" at bounding box center [1317, 393] width 371 height 633
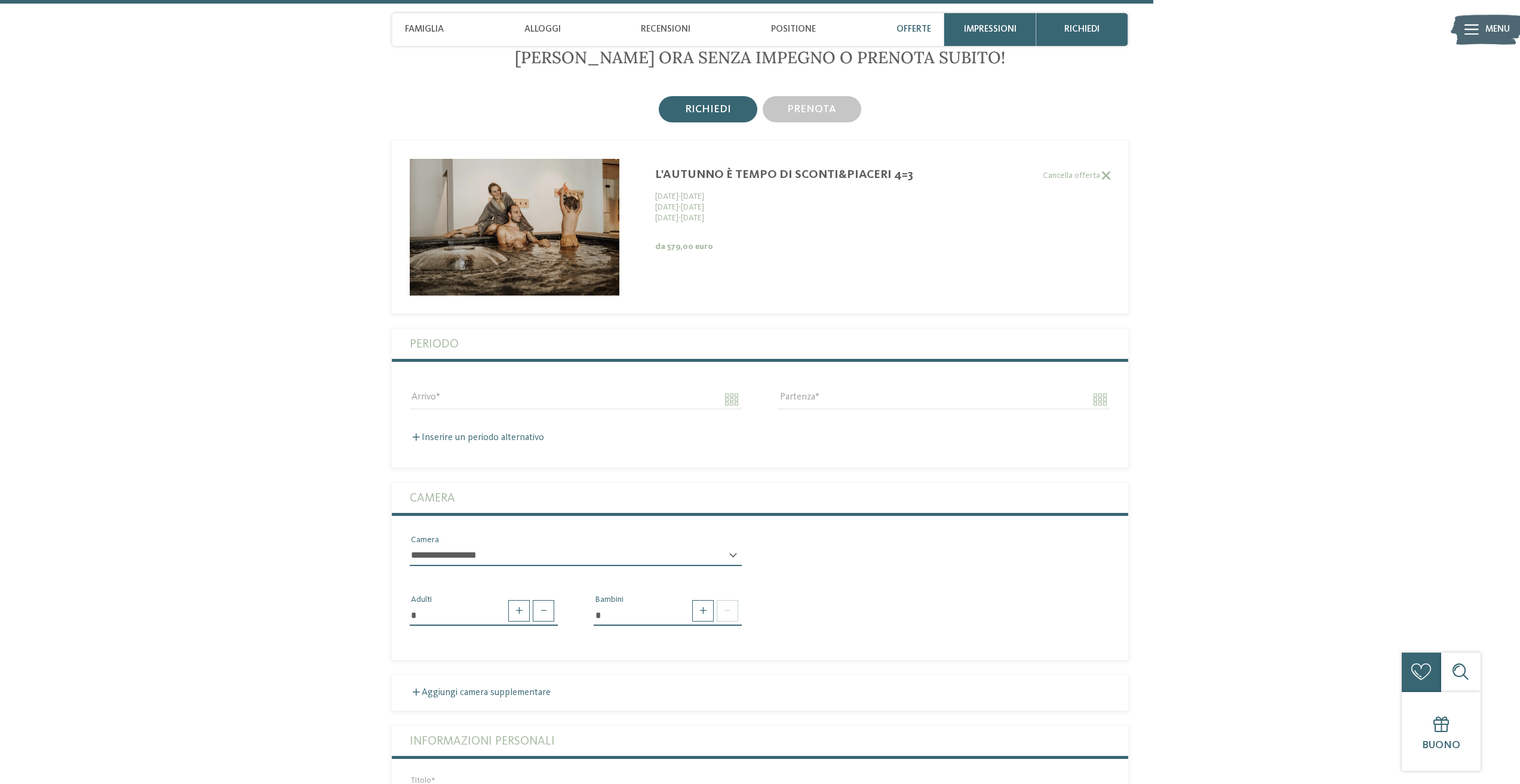
scroll to position [3429, 0]
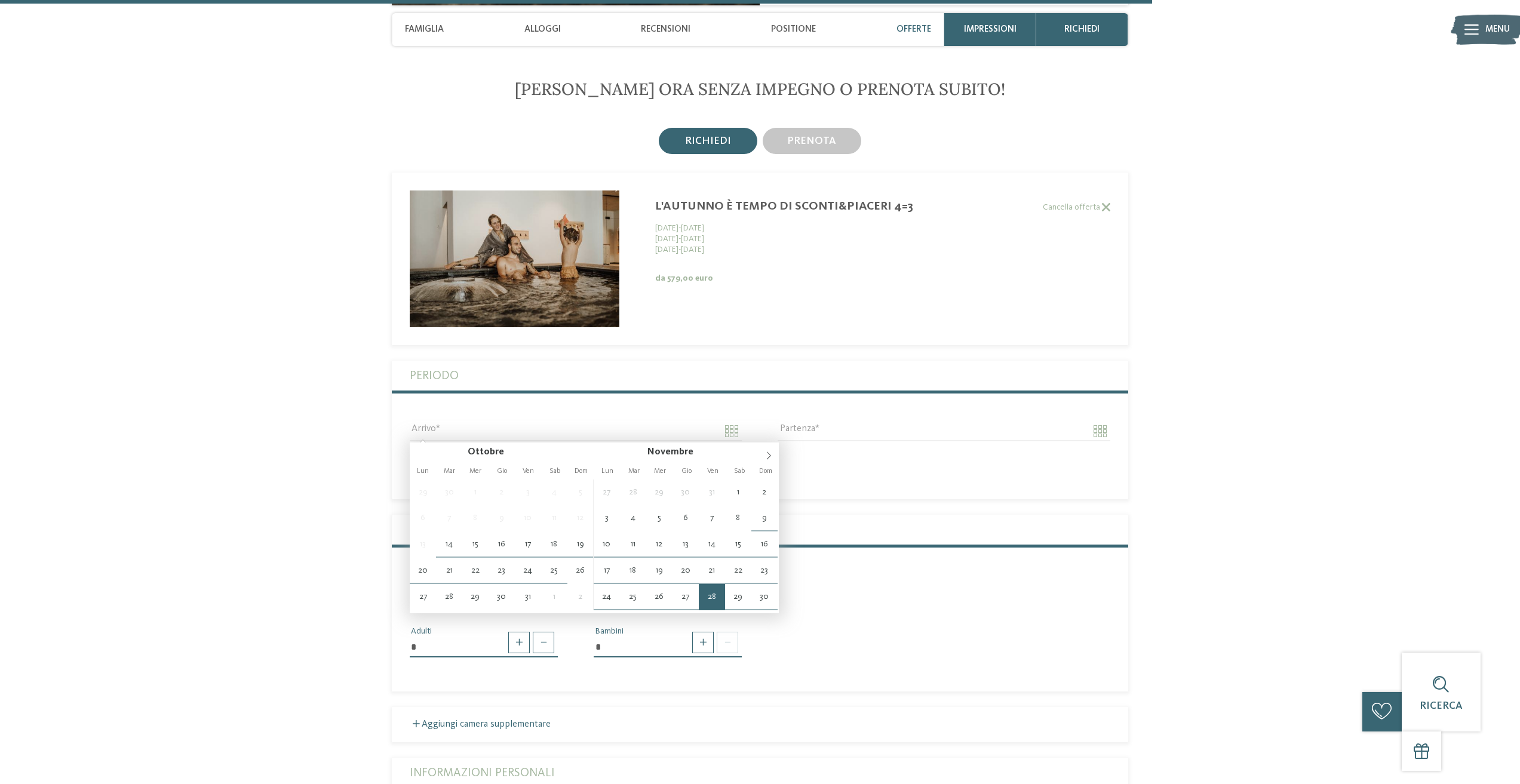
type input "**********"
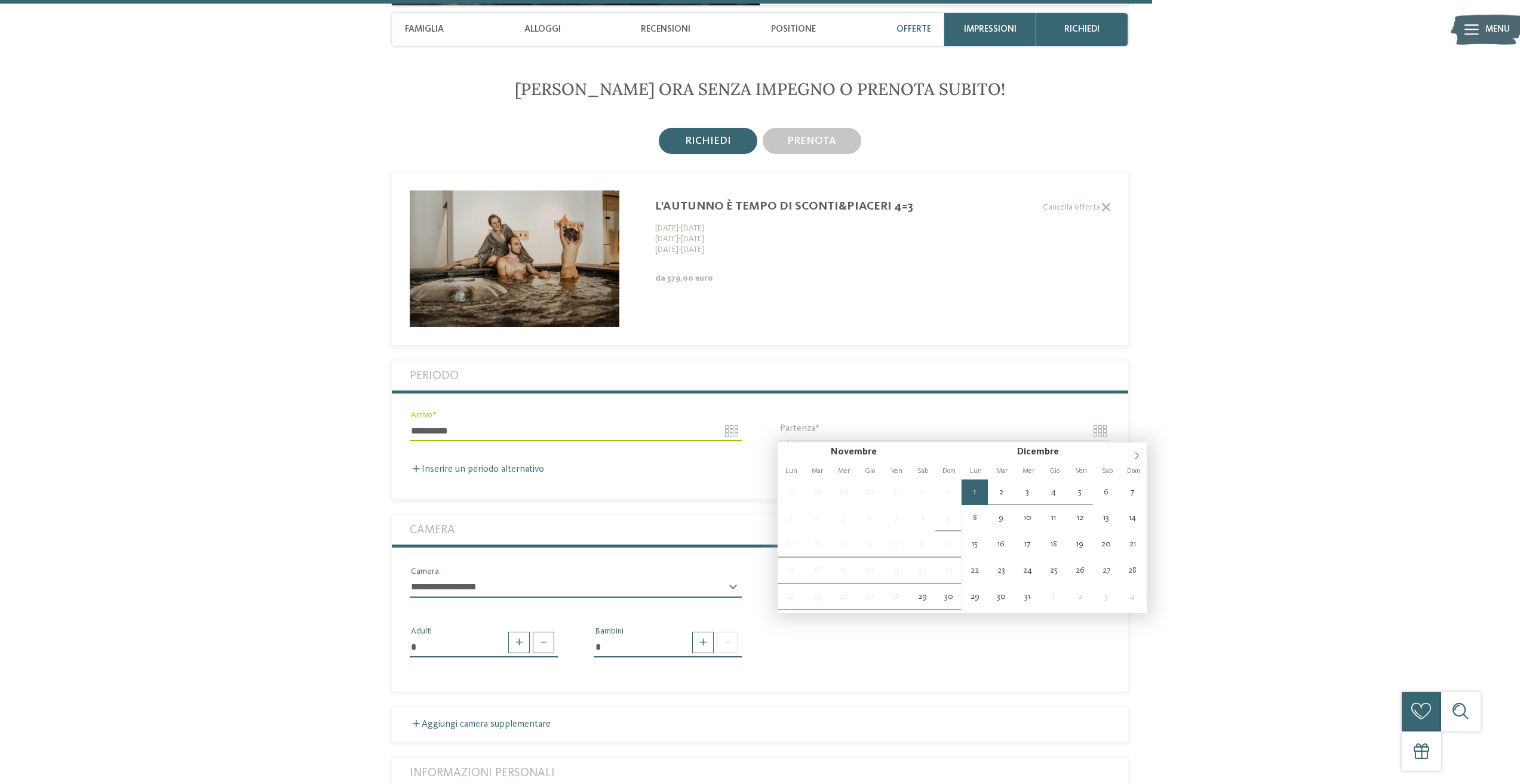
type input "**********"
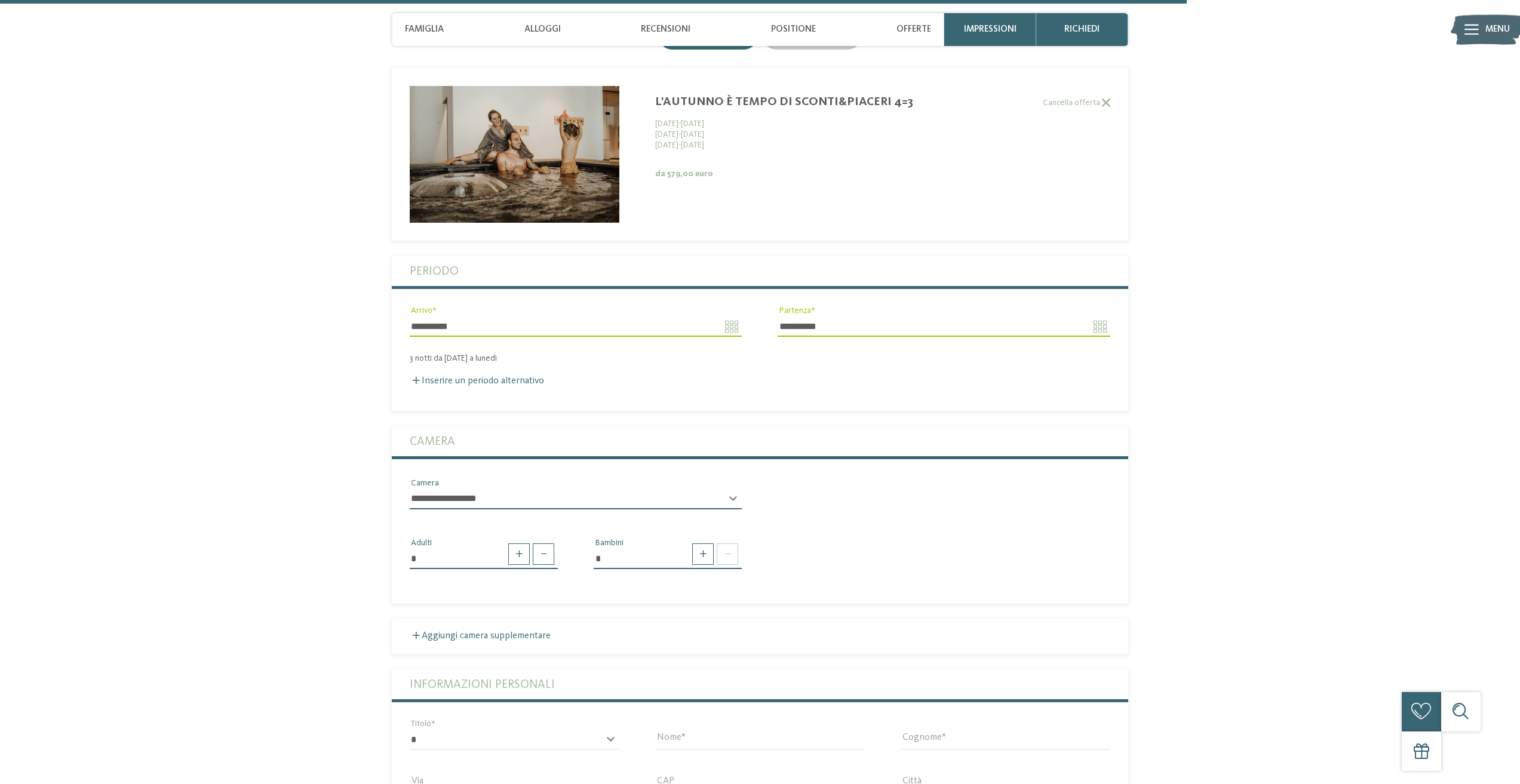
scroll to position [3548, 0]
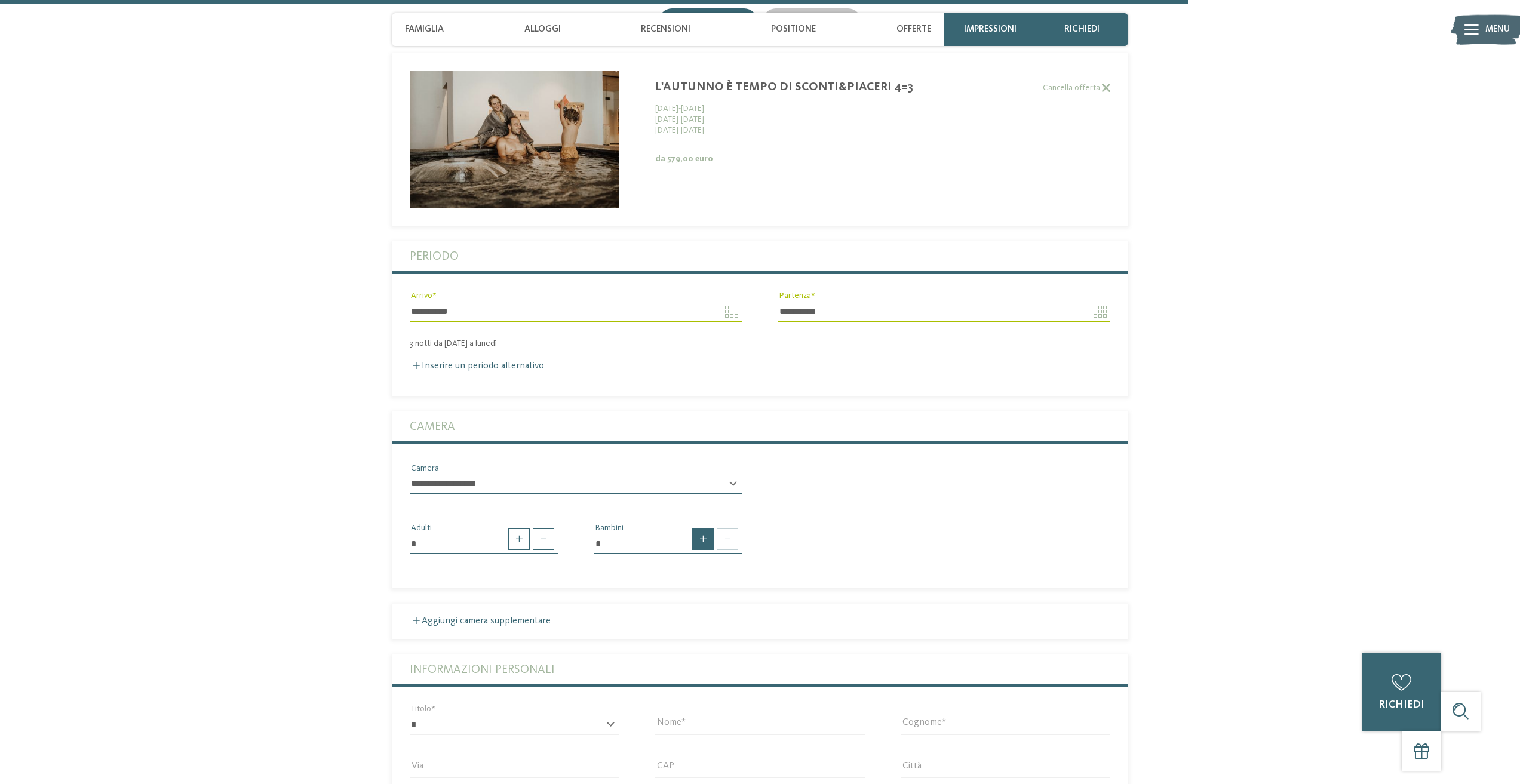
click at [704, 540] on span at bounding box center [702, 539] width 21 height 21
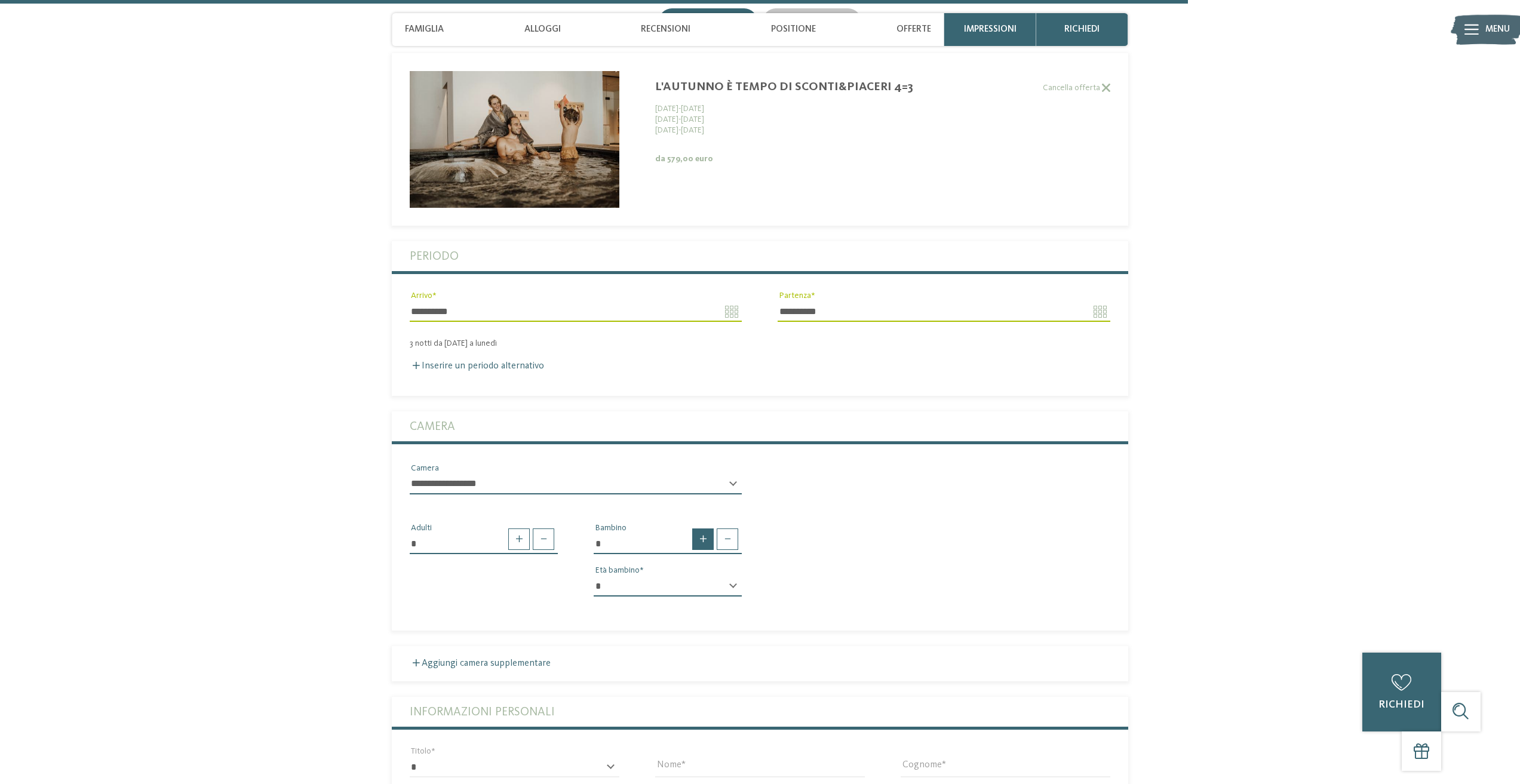
click at [704, 540] on span at bounding box center [702, 539] width 21 height 21
type input "*"
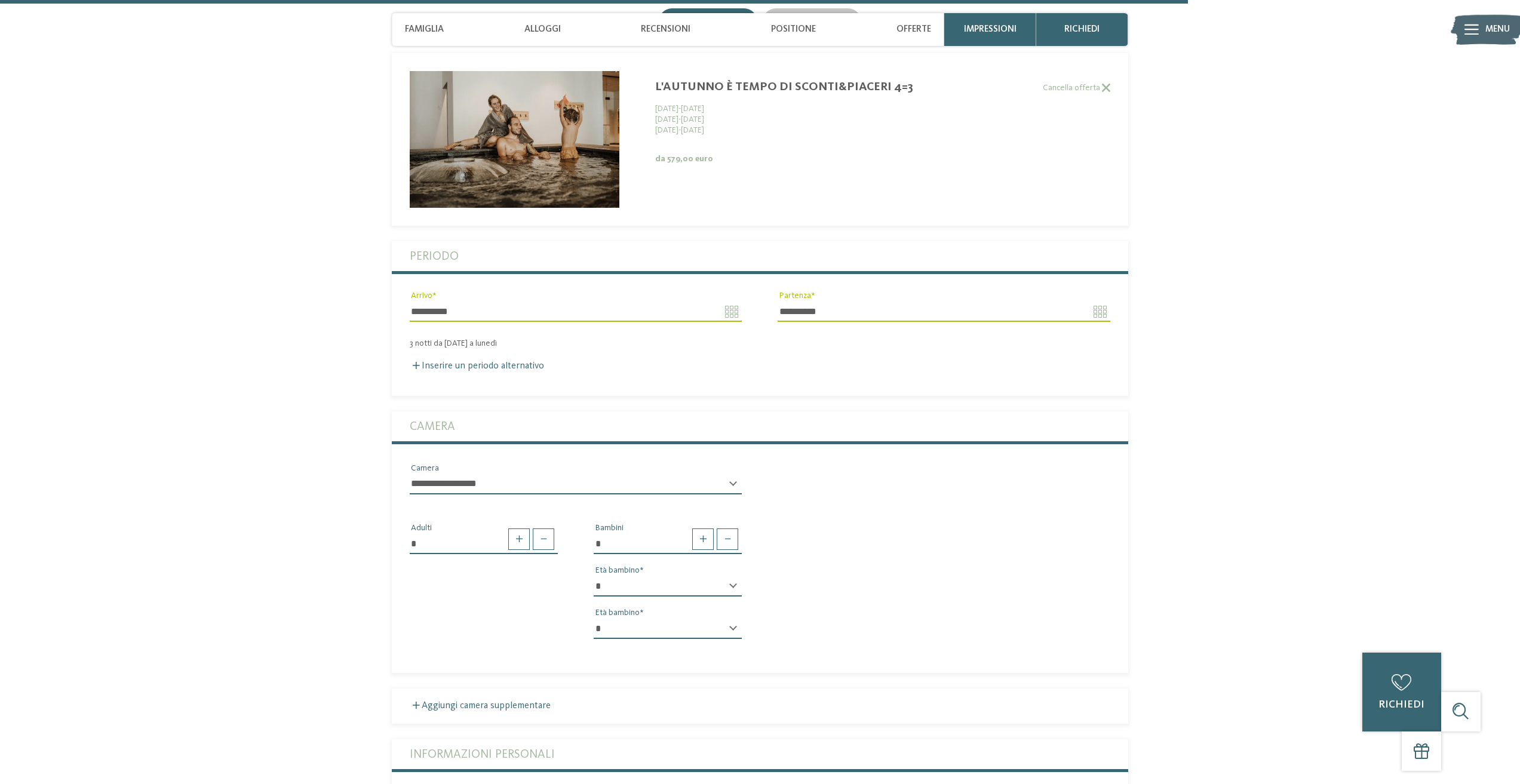
click at [733, 587] on div "* * * * * * * * * * * ** ** ** ** ** ** ** ** Età bambino" at bounding box center [668, 592] width 148 height 31
click at [734, 583] on div "* * * * * * * * * * * ** ** ** ** ** ** ** ** Età bambino" at bounding box center [668, 592] width 148 height 31
click at [730, 585] on div "* * * * * * * * * * * ** ** ** ** ** ** ** ** Età bambino" at bounding box center [668, 592] width 148 height 31
click at [612, 588] on select "* * * * * * * * * * * ** ** ** ** ** ** ** **" at bounding box center [668, 587] width 148 height 20
select select "*"
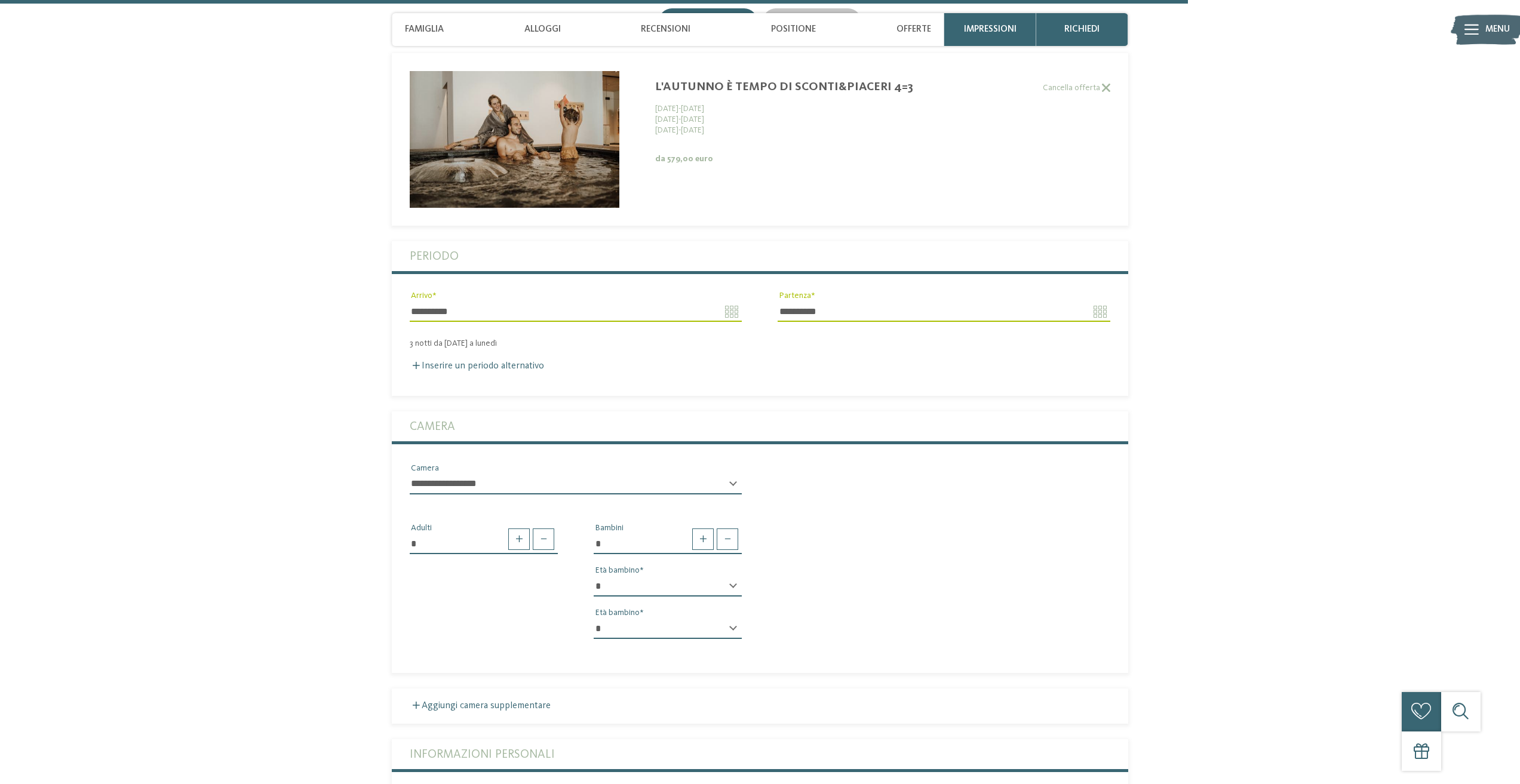
click at [594, 576] on select "* * * * * * * * * * * ** ** ** ** ** ** ** **" at bounding box center [668, 587] width 148 height 20
click at [649, 627] on select "* * * * * * * * * * * ** ** ** ** ** ** ** **" at bounding box center [668, 629] width 148 height 20
select select "*"
click at [594, 619] on select "* * * * * * * * * * * ** ** ** ** ** ** ** **" at bounding box center [668, 629] width 148 height 20
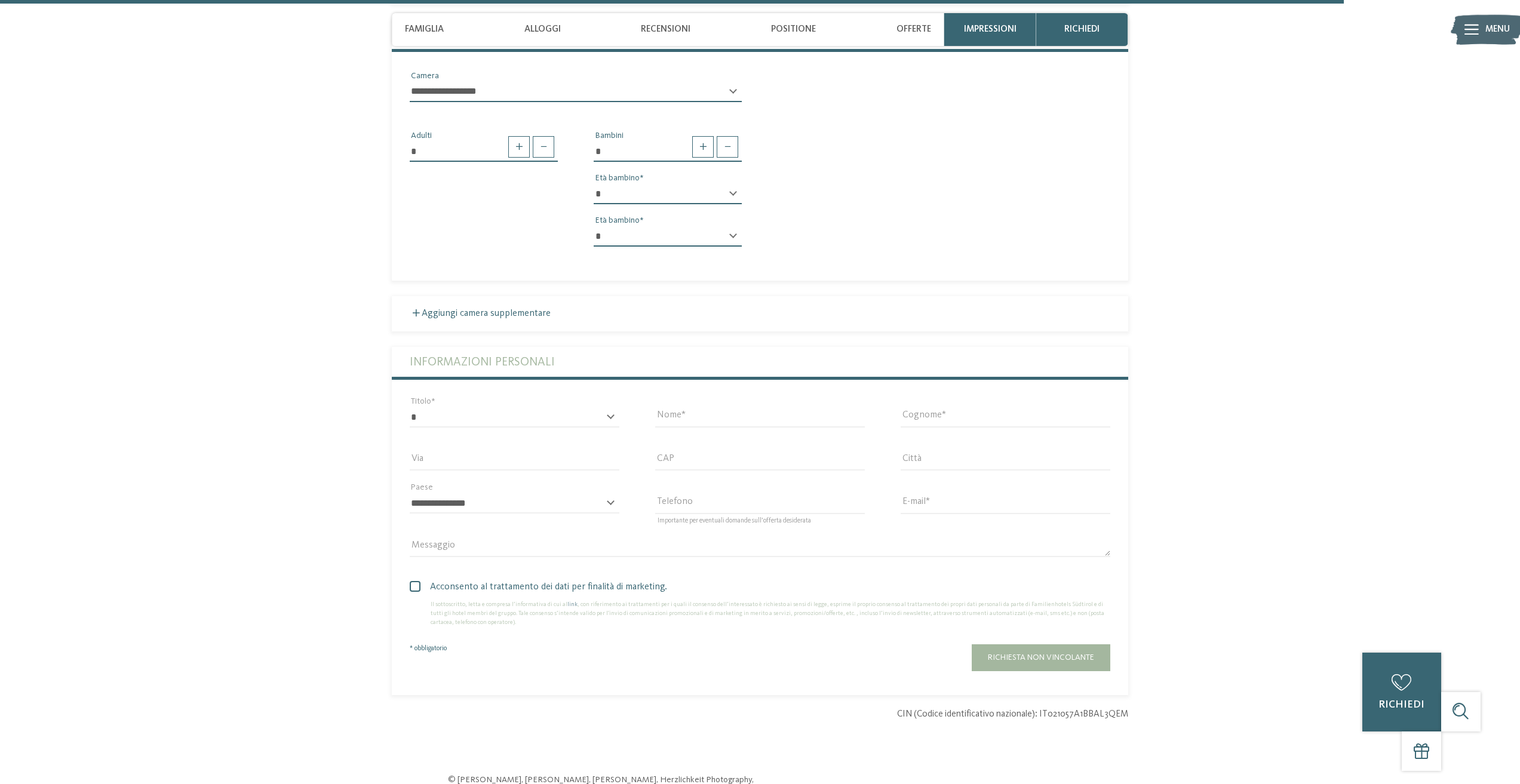
scroll to position [4204, 0]
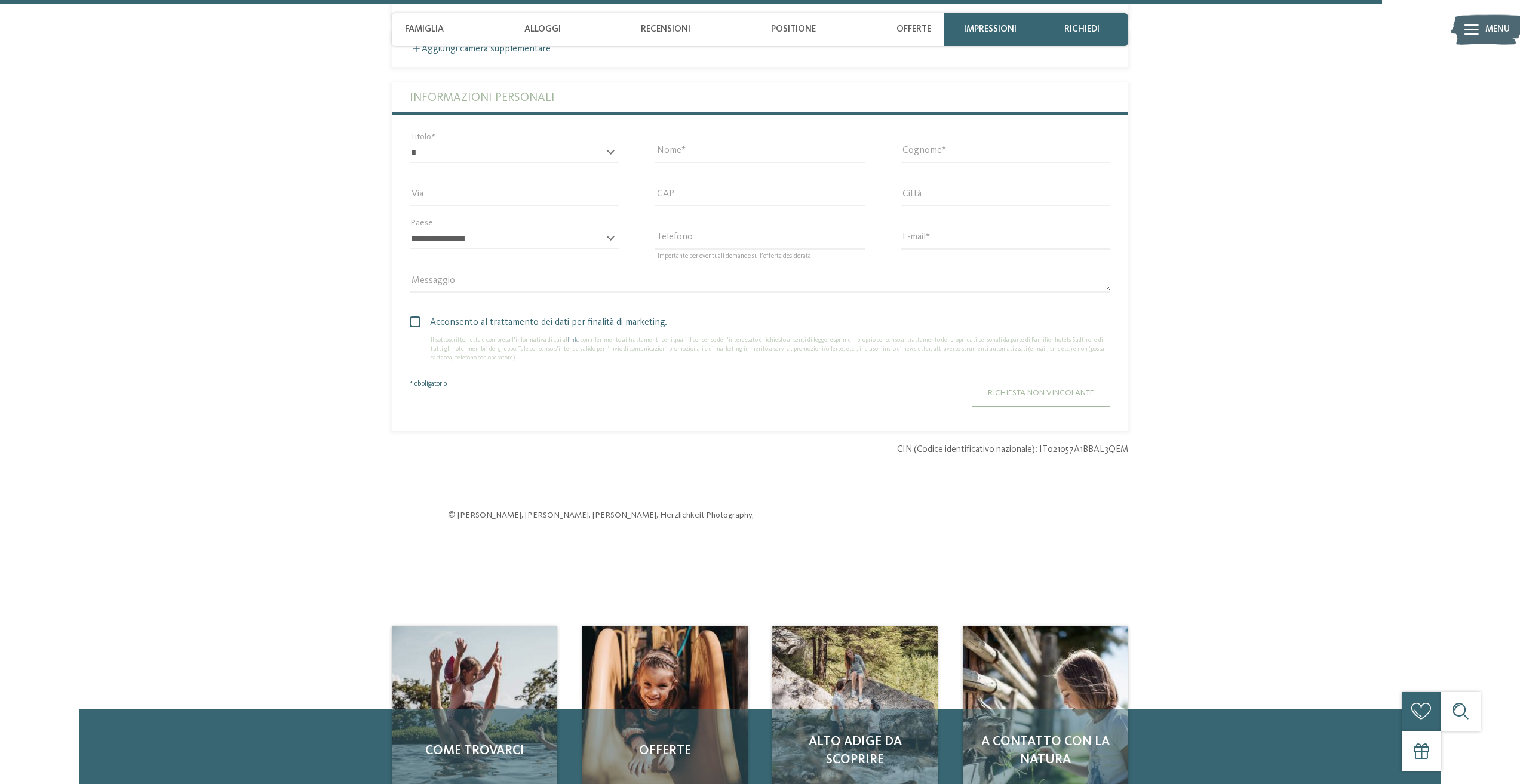
click at [1047, 397] on button "Richiesta non vincolante" at bounding box center [1040, 393] width 138 height 27
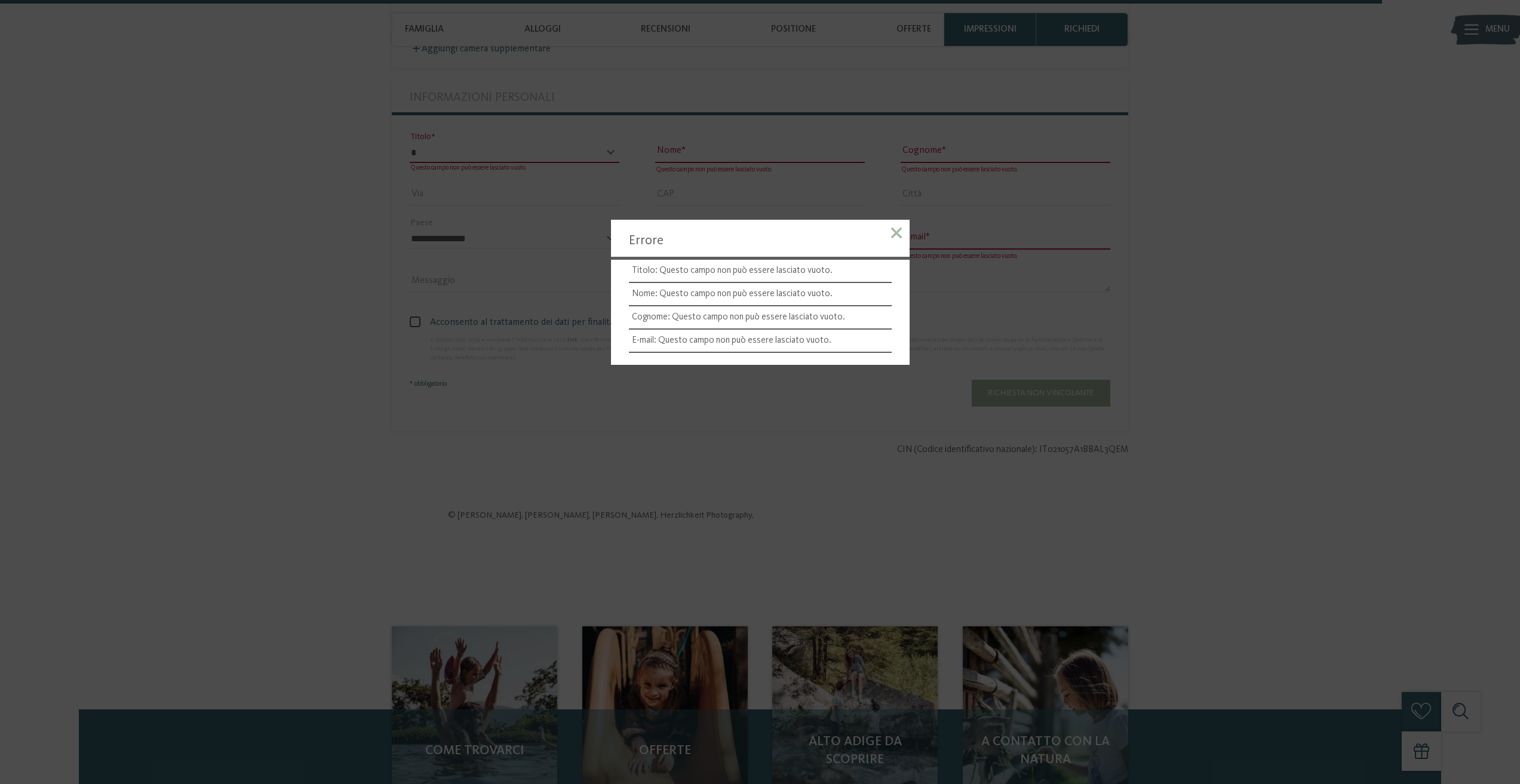
click at [894, 231] on span at bounding box center [896, 233] width 11 height 11
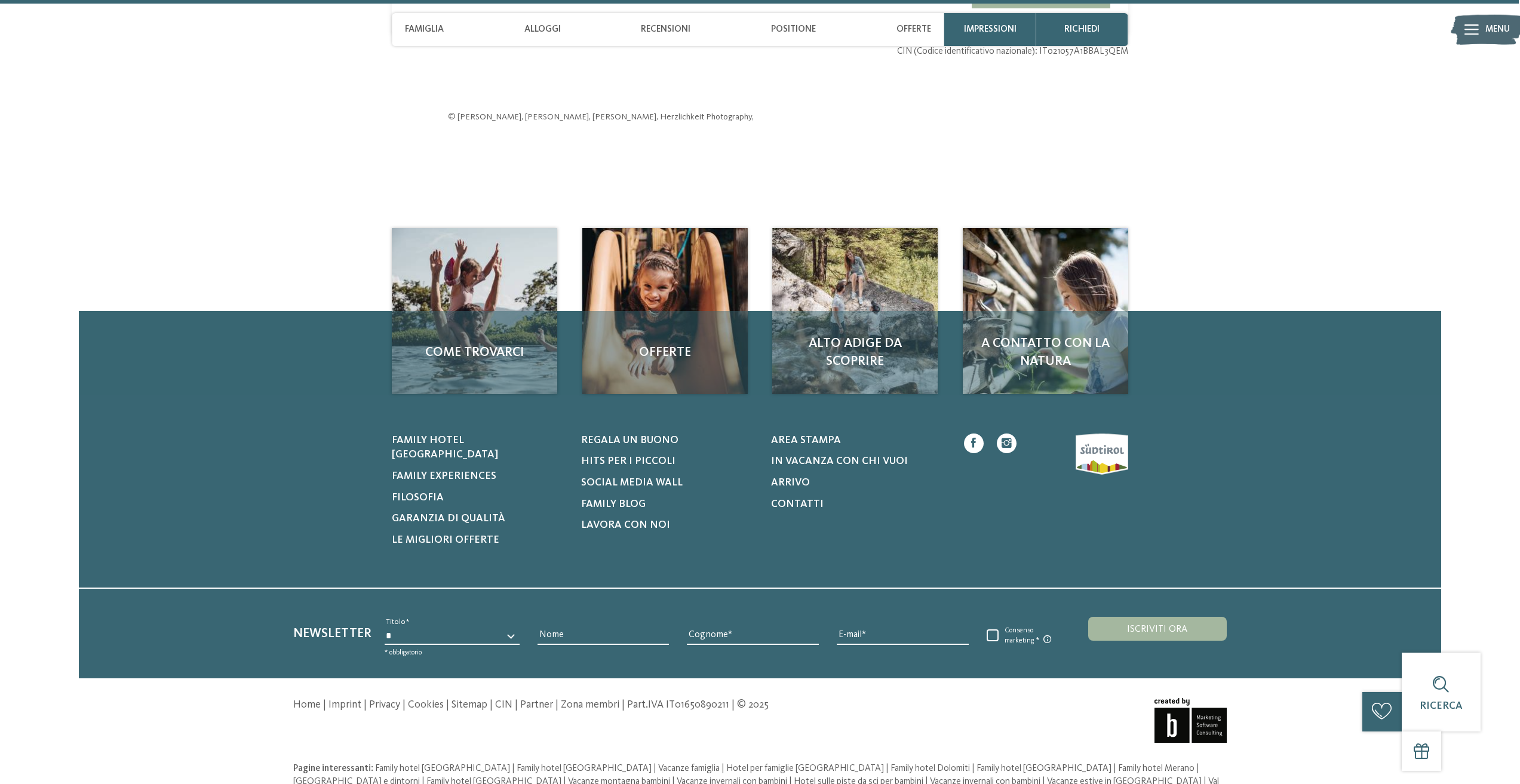
scroll to position [4623, 0]
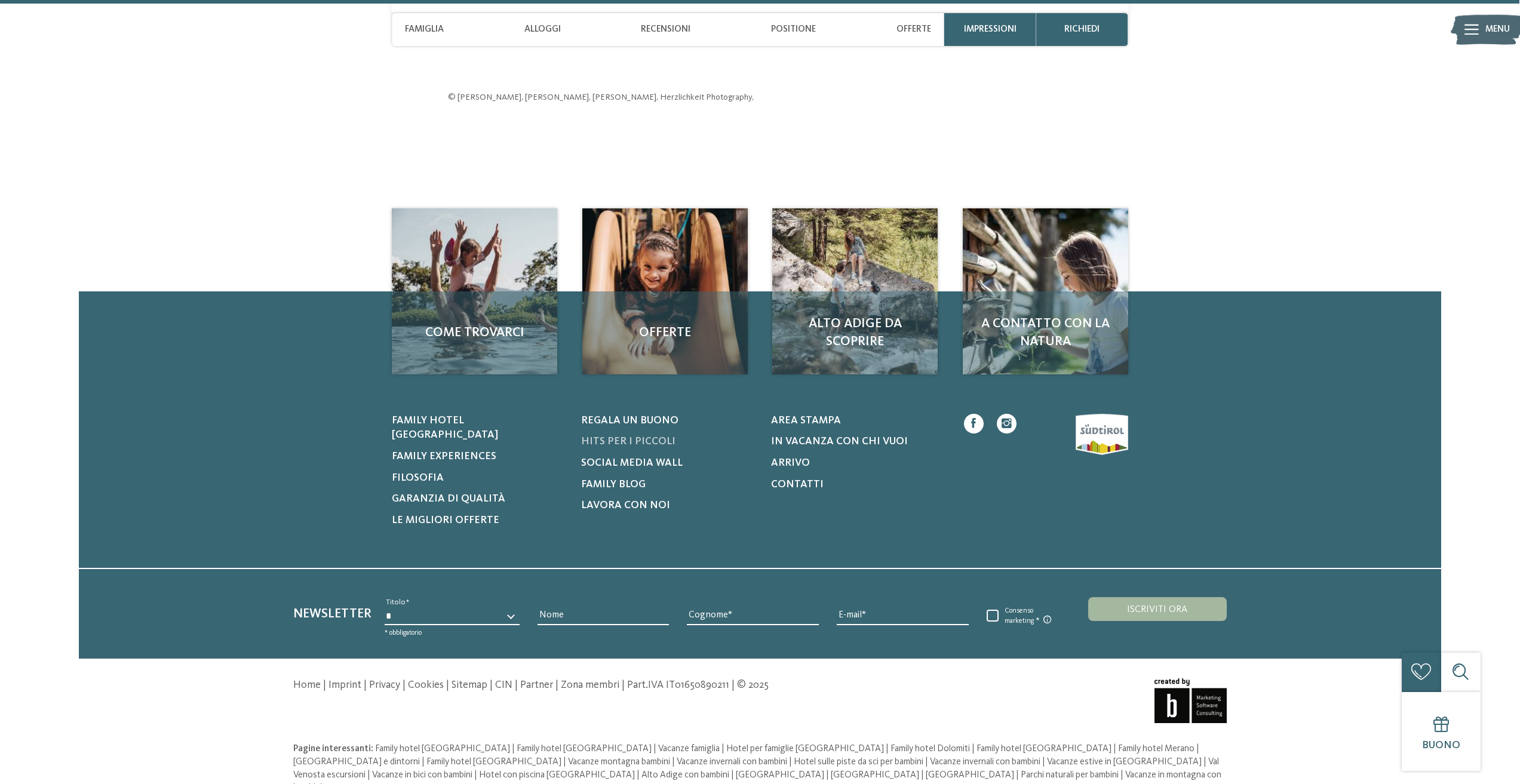
click at [639, 440] on span "Hits per i piccoli" at bounding box center [628, 442] width 94 height 10
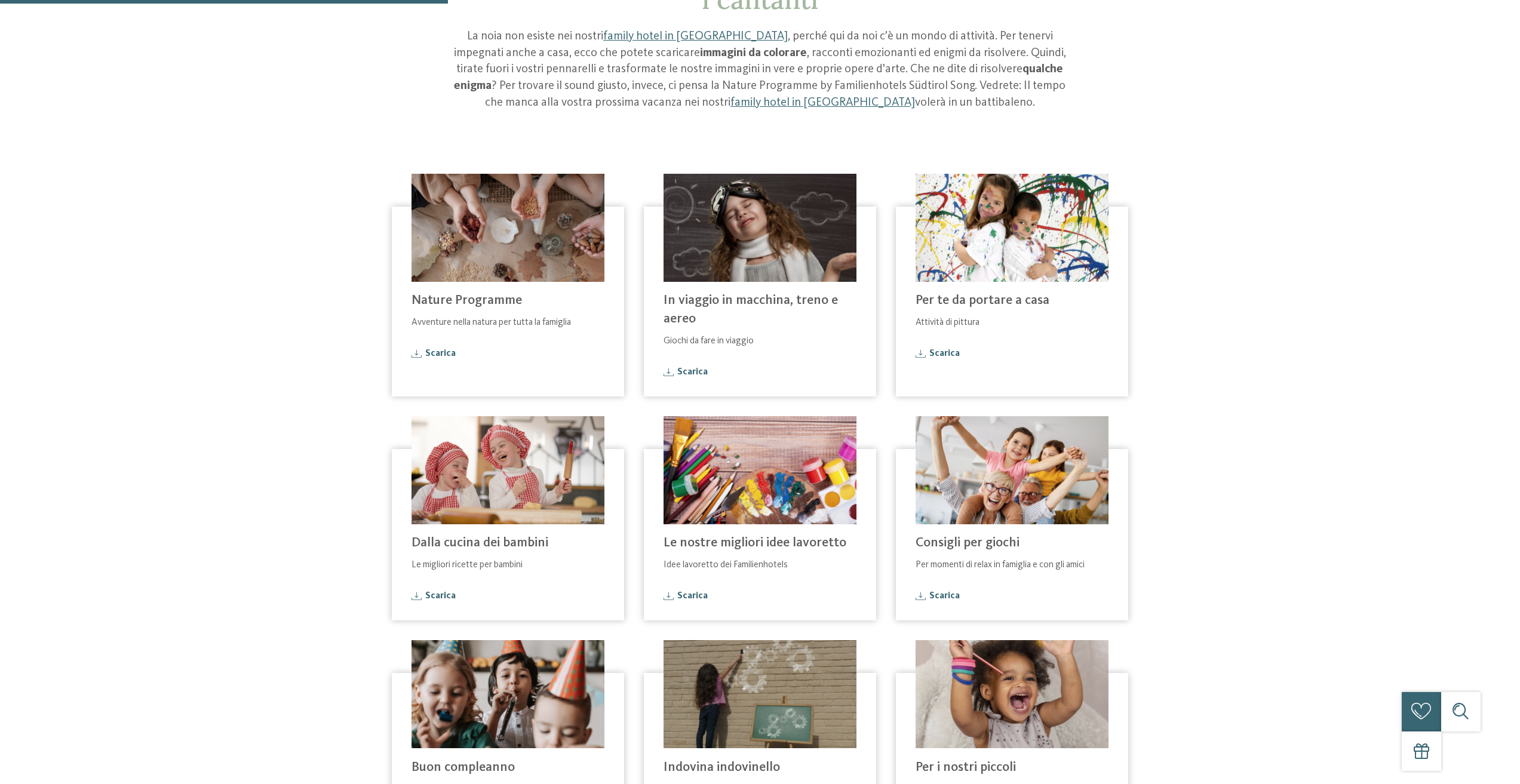
scroll to position [358, 0]
